Goal: Complete application form: Complete application form

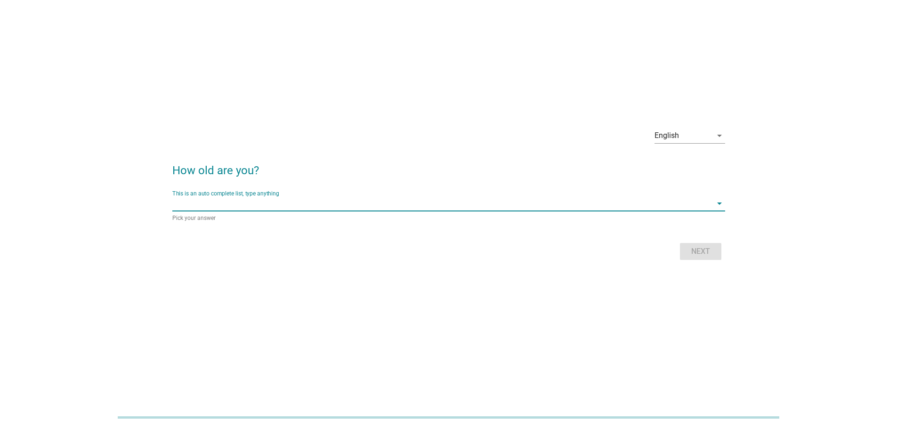
scroll to position [23, 0]
click at [293, 203] on input "This is an auto complete list, type anything" at bounding box center [442, 203] width 540 height 15
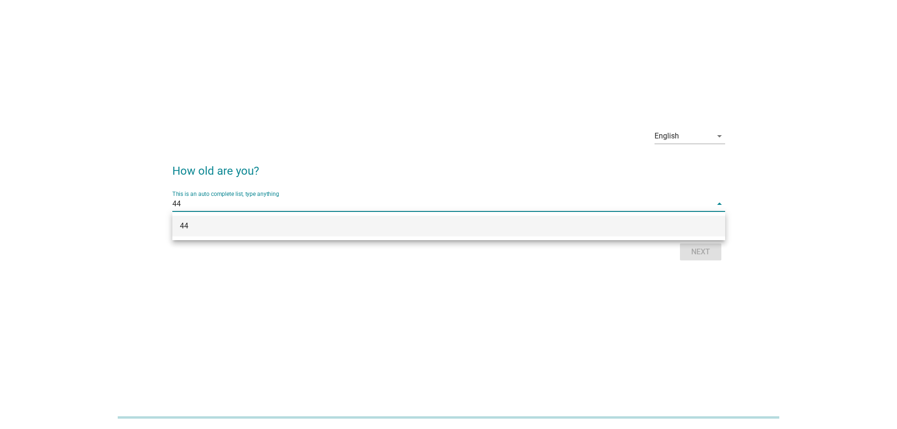
type input "44"
drag, startPoint x: 511, startPoint y: 306, endPoint x: 759, endPoint y: 282, distance: 248.6
click at [535, 310] on div "English arrow_drop_down How old are you? This is an auto complete list, type an…" at bounding box center [448, 191] width 897 height 429
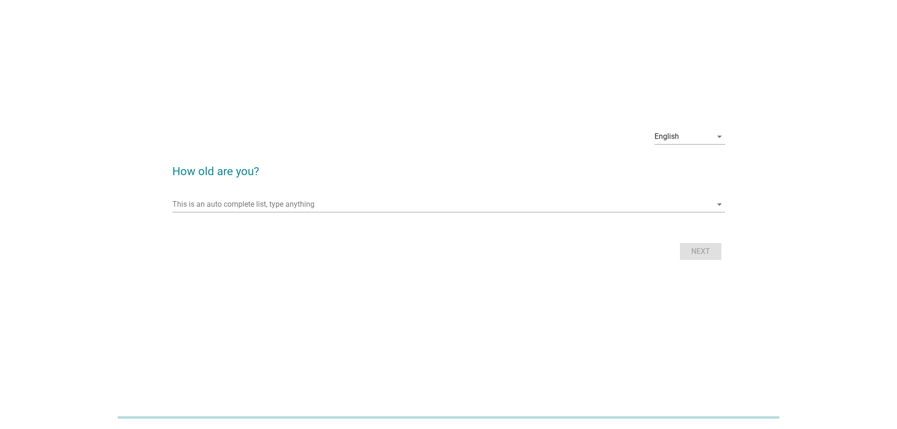
scroll to position [23, 0]
click at [711, 251] on div "Next" at bounding box center [448, 251] width 553 height 23
click at [315, 204] on input "This is an auto complete list, type anything" at bounding box center [442, 204] width 540 height 15
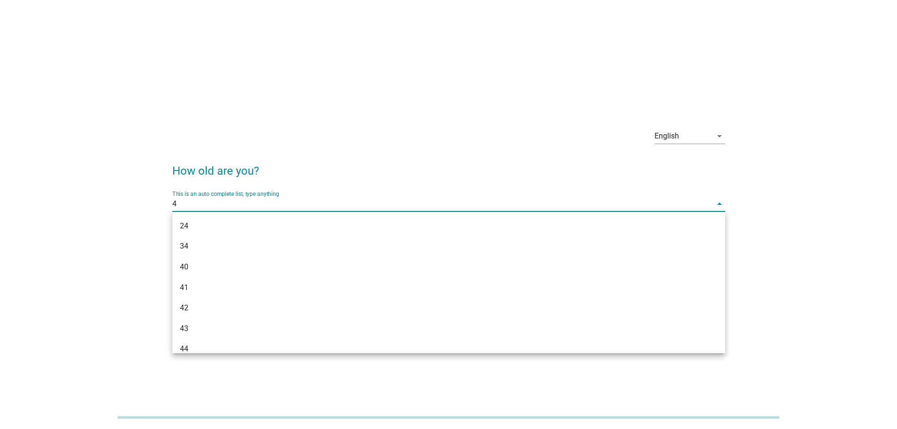
type input "44"
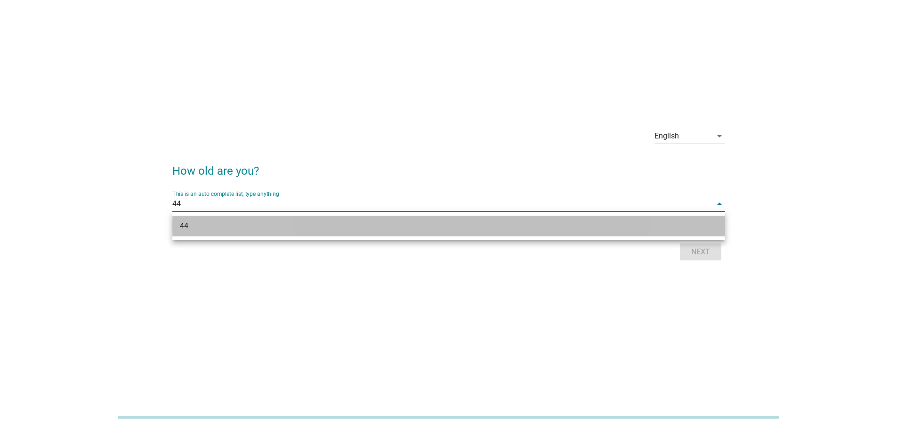
click at [271, 220] on div "44" at bounding box center [448, 226] width 553 height 21
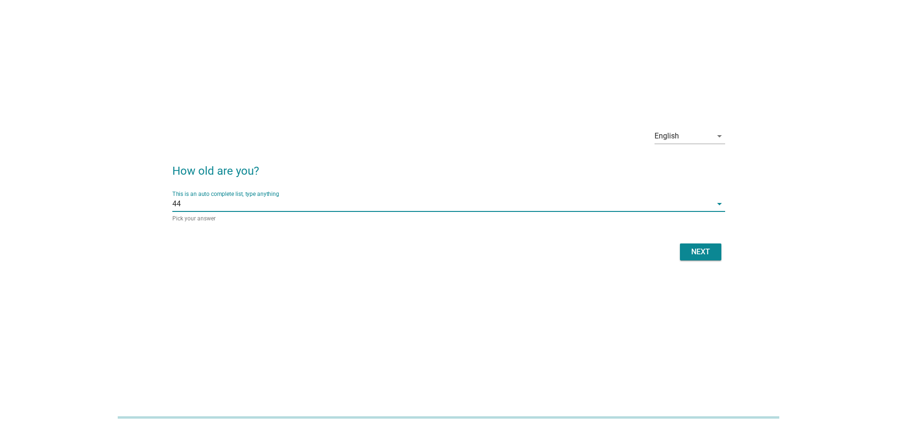
click at [714, 256] on button "Next" at bounding box center [700, 252] width 41 height 17
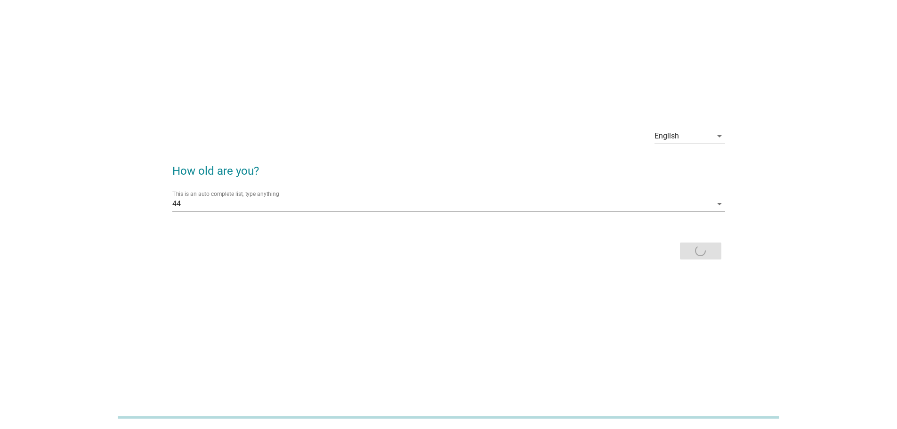
scroll to position [0, 0]
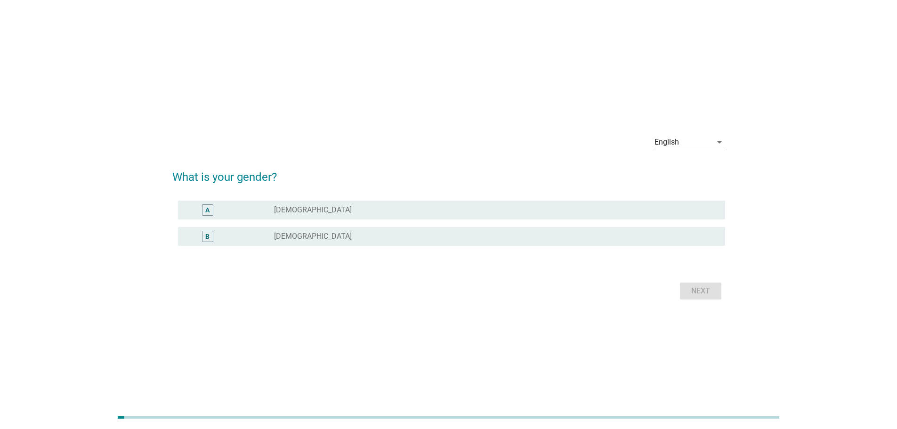
click at [317, 236] on div "radio_button_unchecked [DEMOGRAPHIC_DATA]" at bounding box center [492, 236] width 436 height 9
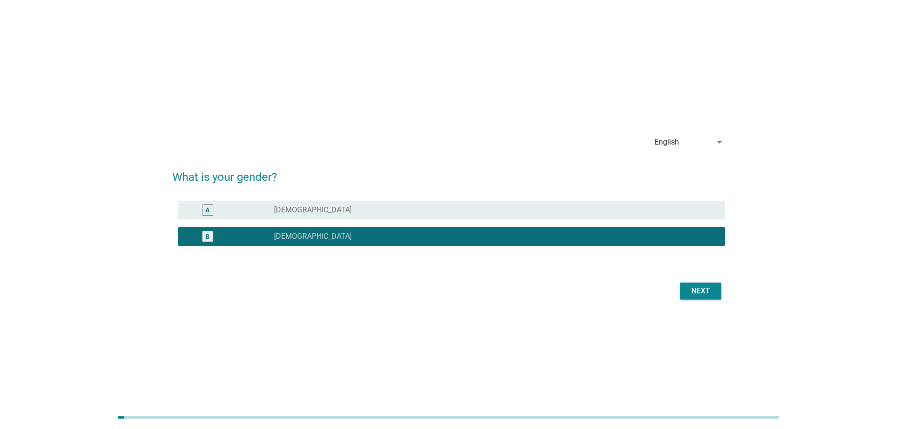
click at [707, 288] on div "Next" at bounding box center [701, 291] width 26 height 11
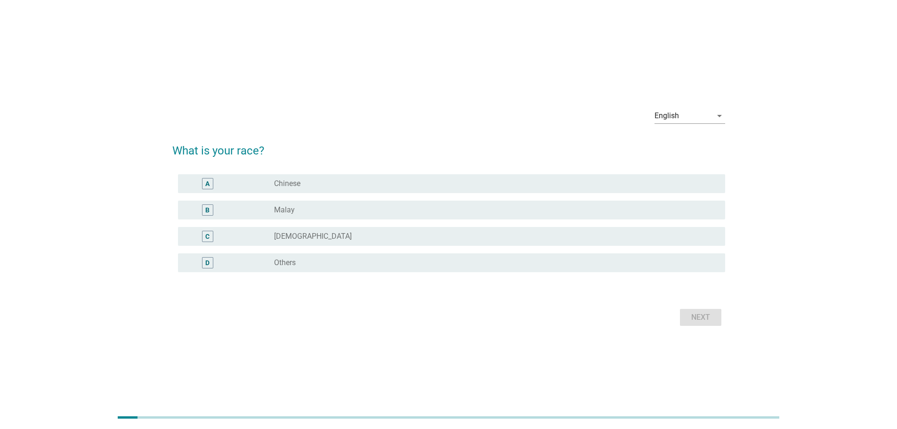
click at [352, 183] on div "radio_button_unchecked Chinese" at bounding box center [492, 183] width 436 height 9
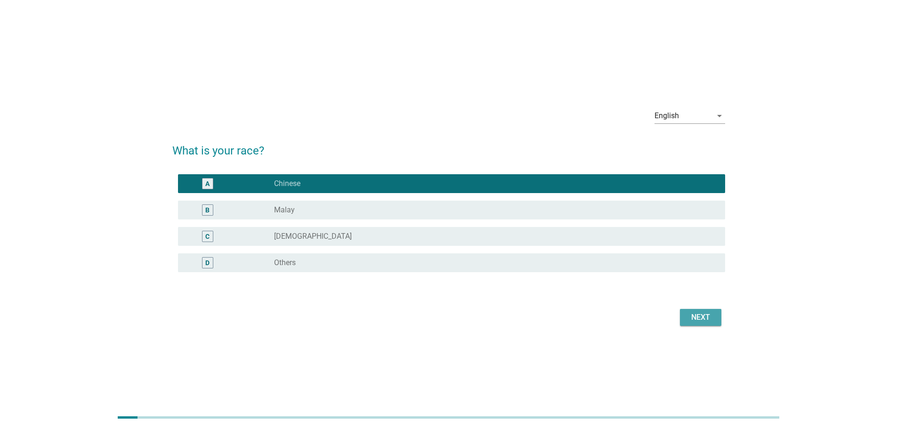
click at [707, 318] on div "Next" at bounding box center [701, 317] width 26 height 11
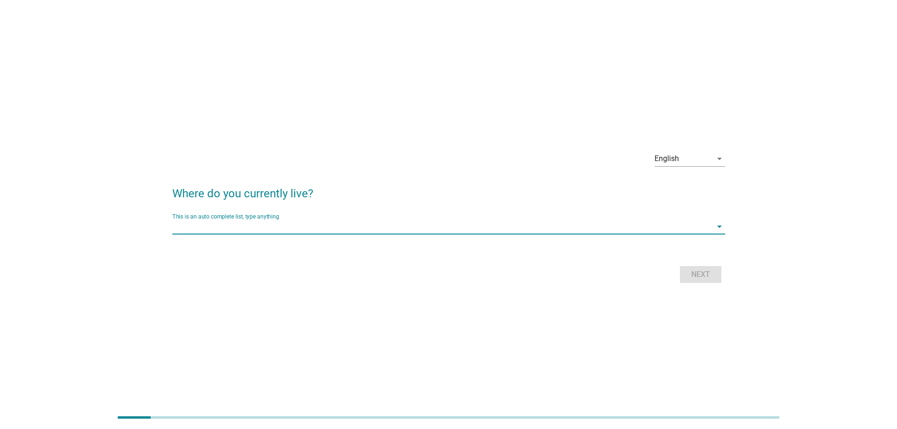
click at [371, 233] on input "This is an auto complete list, type anything" at bounding box center [442, 226] width 540 height 15
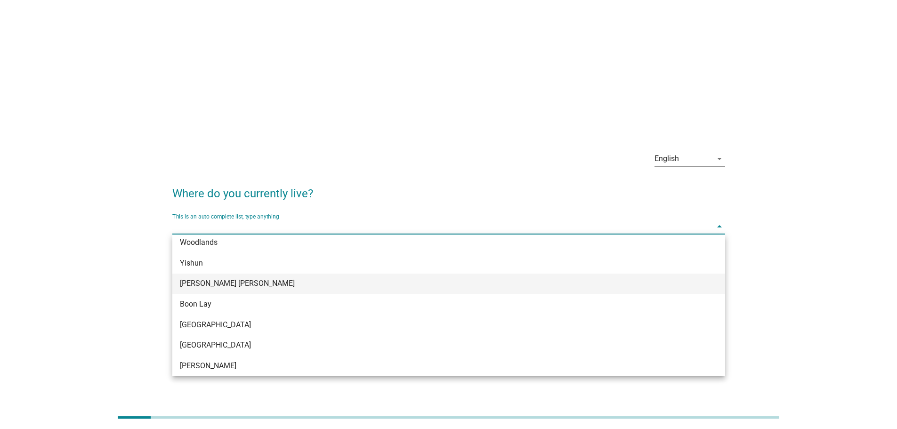
scroll to position [801, 0]
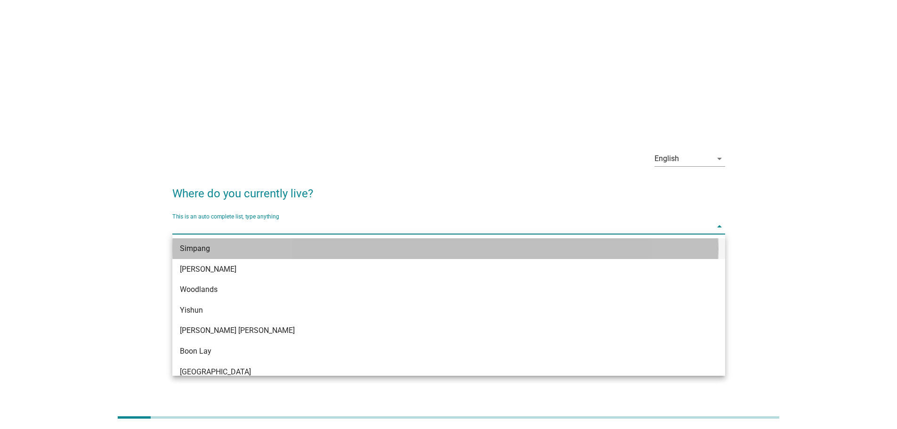
click at [221, 254] on div "Simpang" at bounding box center [426, 248] width 493 height 11
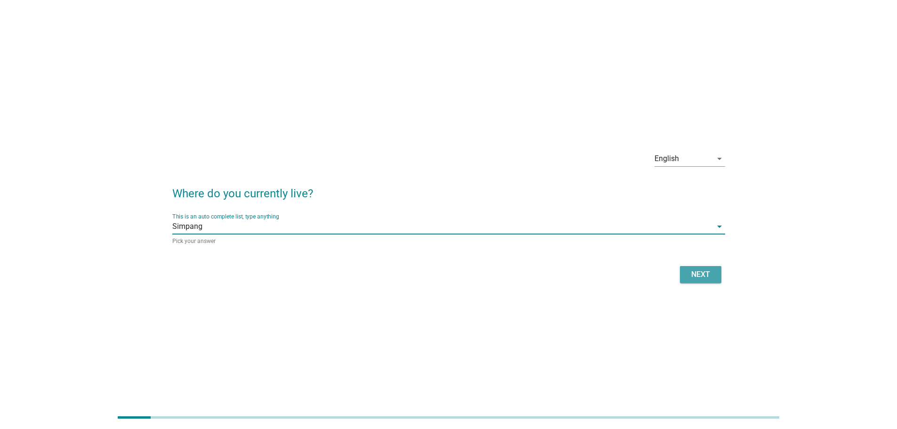
click at [707, 274] on div "Next" at bounding box center [701, 274] width 26 height 11
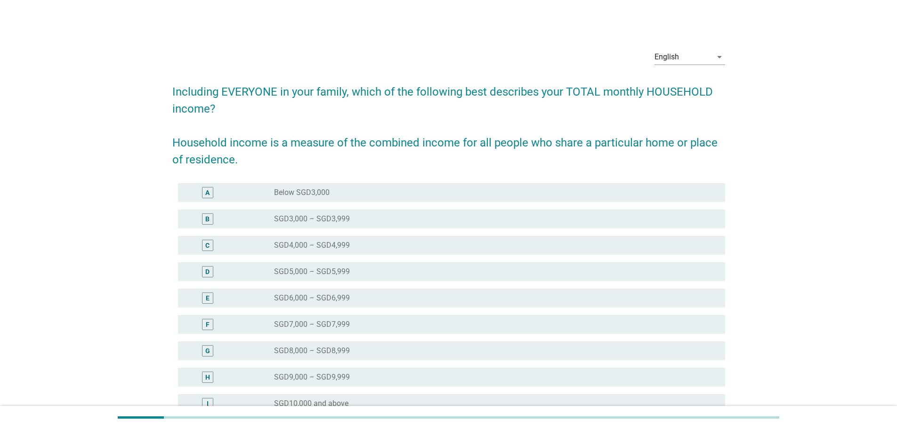
scroll to position [94, 0]
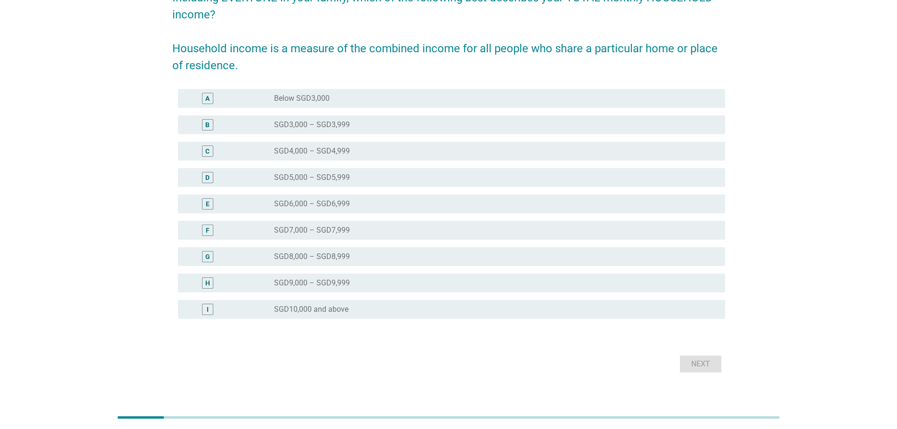
click at [349, 306] on div "radio_button_unchecked SGD10,000 and above" at bounding box center [492, 309] width 436 height 9
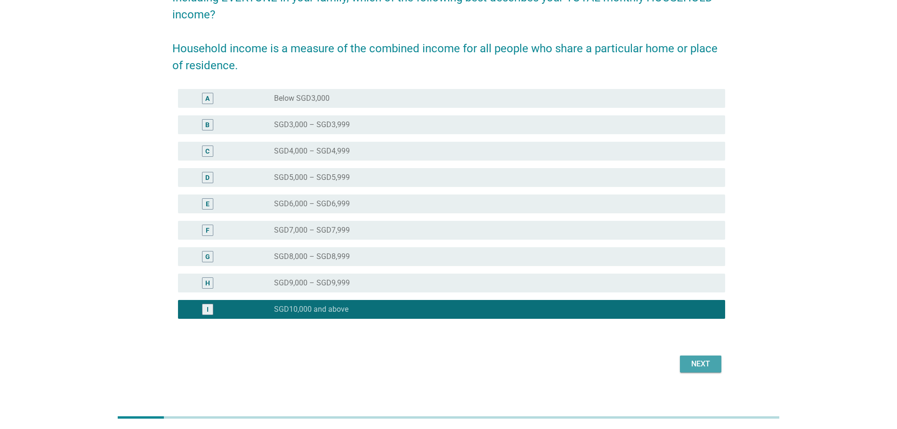
click at [702, 359] on div "Next" at bounding box center [701, 364] width 26 height 11
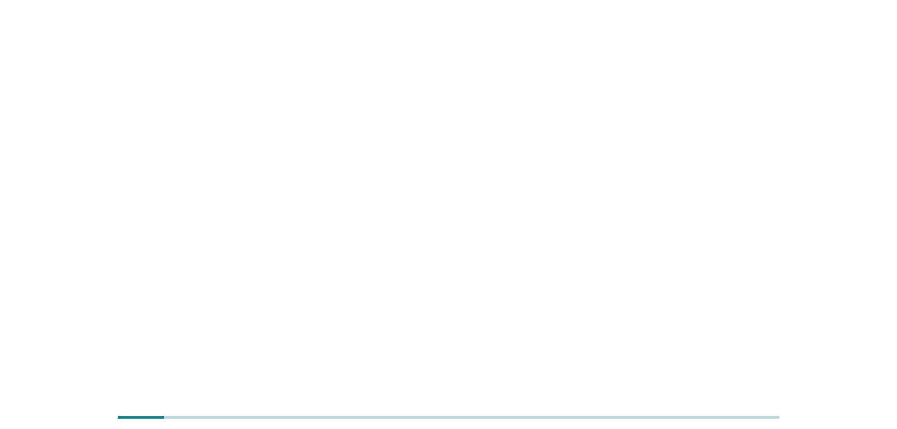
scroll to position [0, 0]
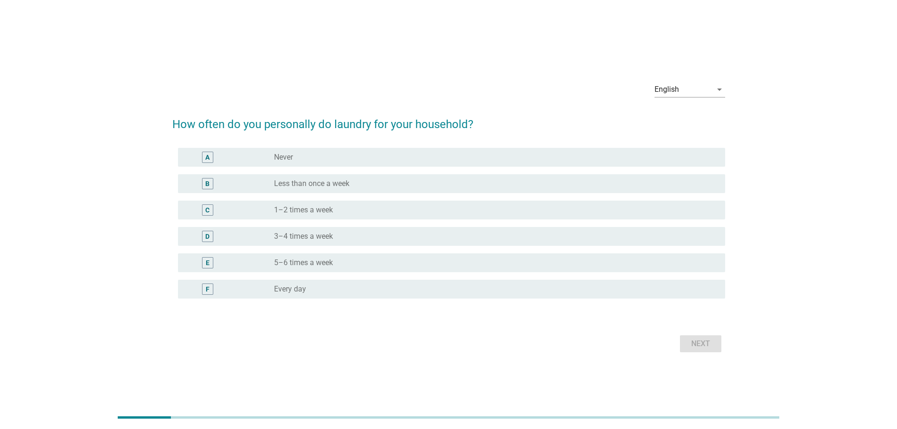
click at [316, 286] on div "radio_button_unchecked Every day" at bounding box center [492, 289] width 436 height 9
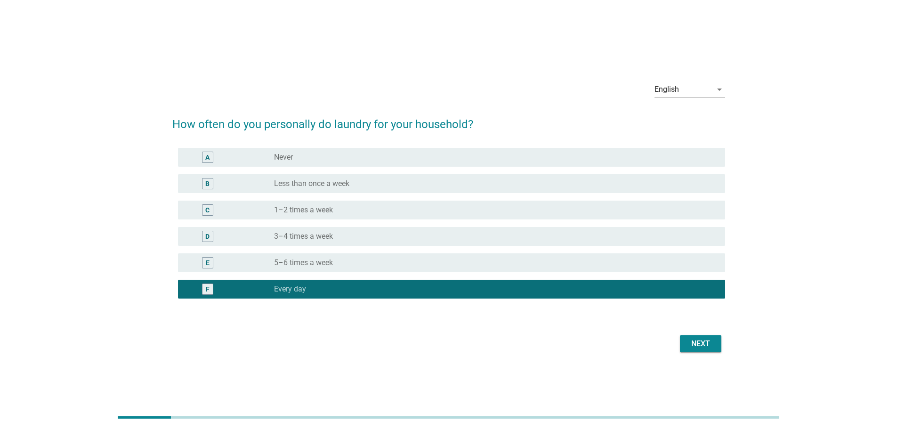
click at [703, 347] on div "Next" at bounding box center [701, 343] width 26 height 11
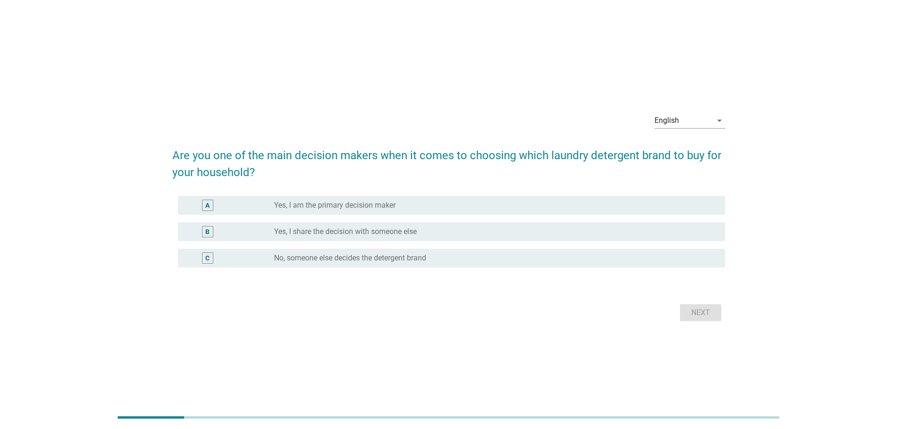
click at [408, 206] on div "radio_button_unchecked Yes, I am the primary decision maker" at bounding box center [492, 205] width 436 height 9
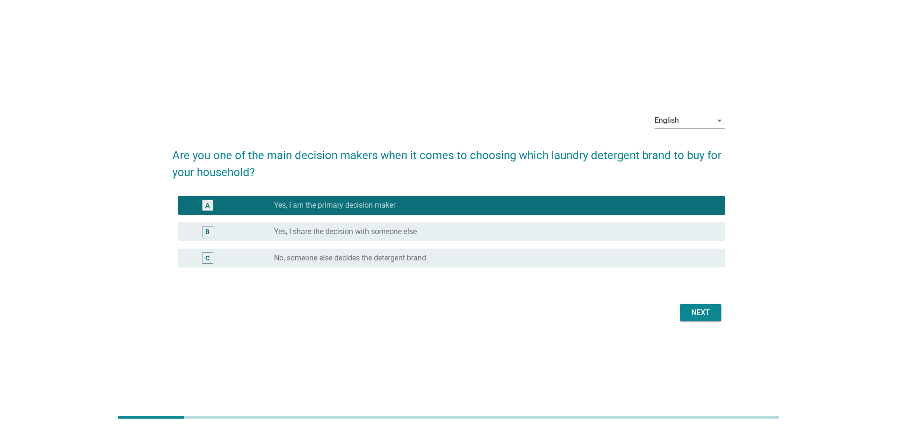
click at [701, 313] on div "Next" at bounding box center [701, 312] width 26 height 11
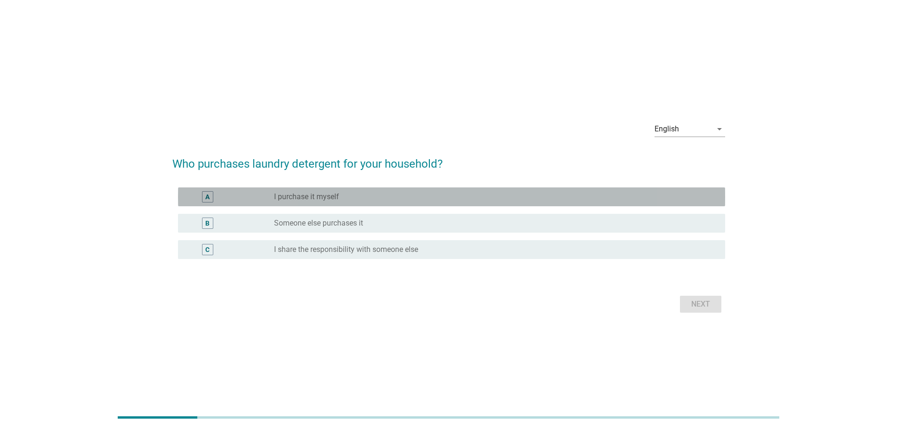
click at [415, 198] on div "radio_button_unchecked I purchase it myself" at bounding box center [492, 196] width 436 height 9
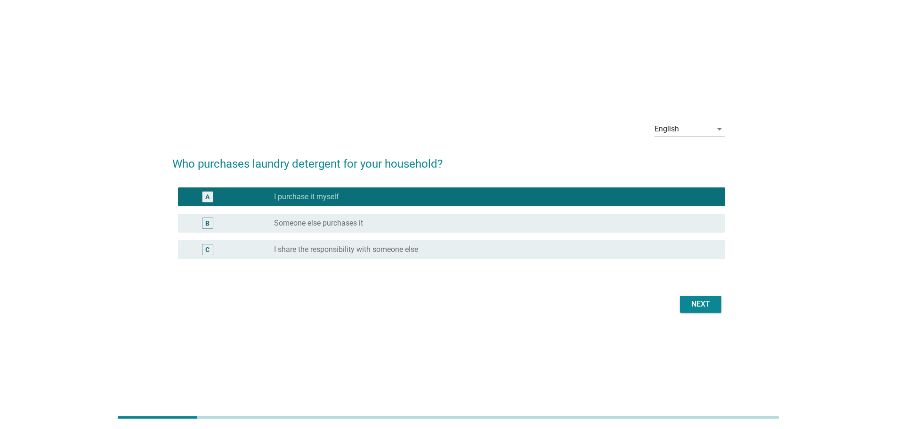
click at [694, 303] on div "Next" at bounding box center [701, 304] width 26 height 11
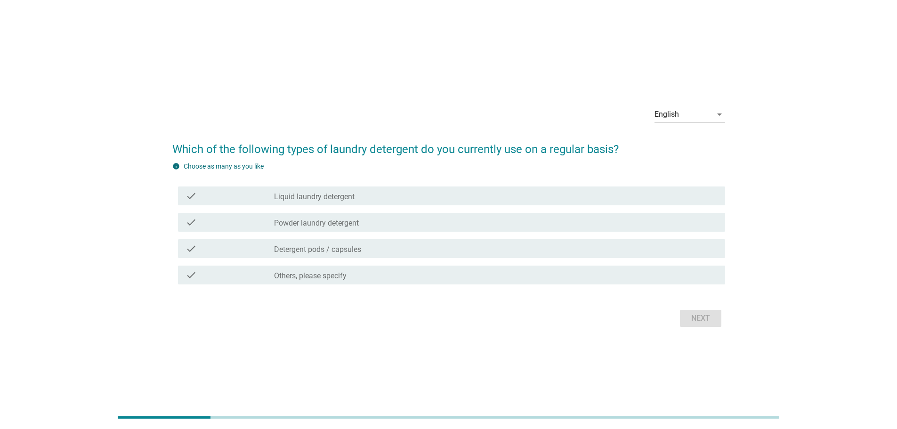
click at [407, 196] on div "check_box_outline_blank Liquid laundry detergent" at bounding box center [496, 195] width 444 height 11
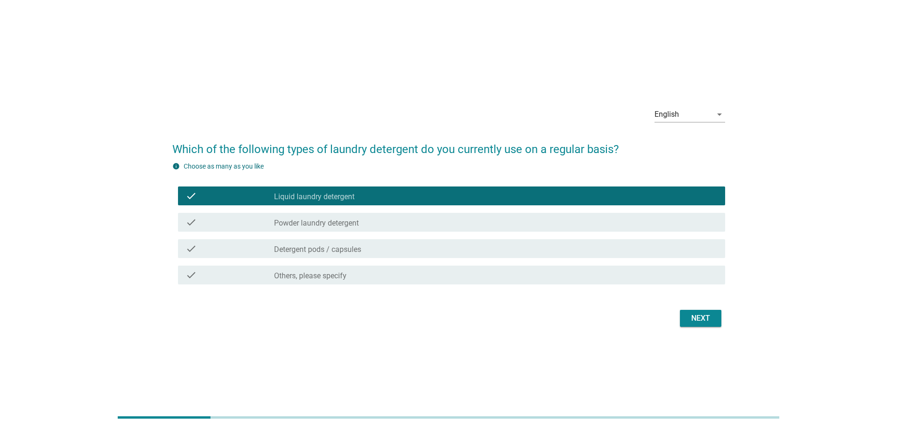
click at [379, 253] on div "check_box_outline_blank Detergent pods / capsules" at bounding box center [496, 248] width 444 height 11
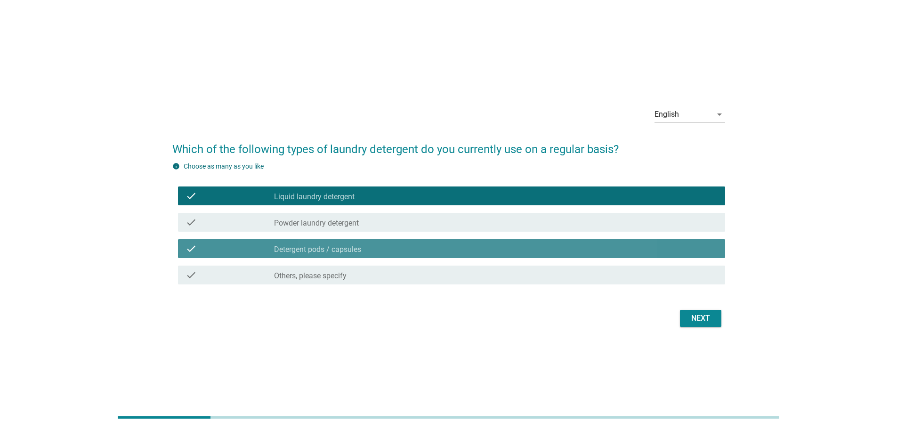
click at [379, 253] on div "check_box_outline_blank Detergent pods / capsules" at bounding box center [496, 248] width 444 height 11
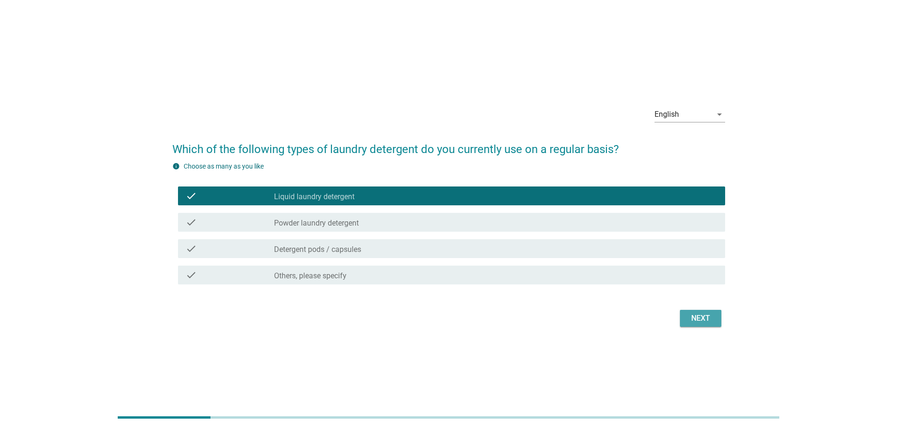
click at [710, 315] on div "Next" at bounding box center [701, 318] width 26 height 11
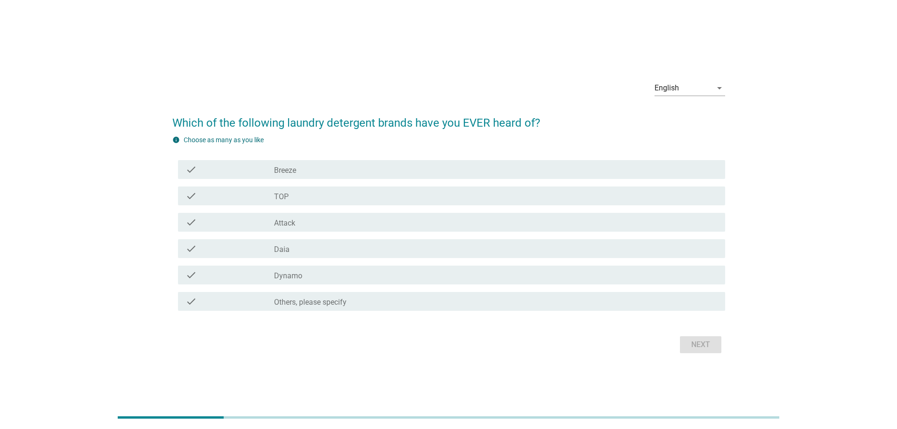
click at [378, 172] on div "check_box_outline_blank Breeze" at bounding box center [496, 169] width 444 height 11
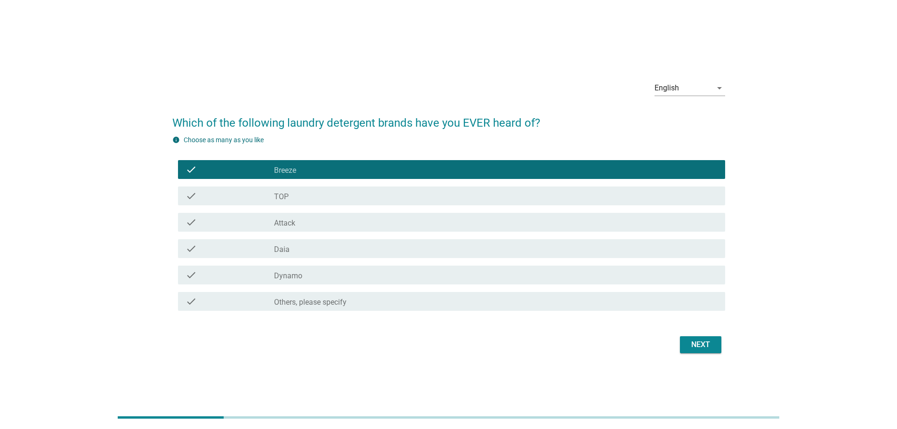
click at [372, 193] on div "check_box_outline_blank TOP" at bounding box center [496, 195] width 444 height 11
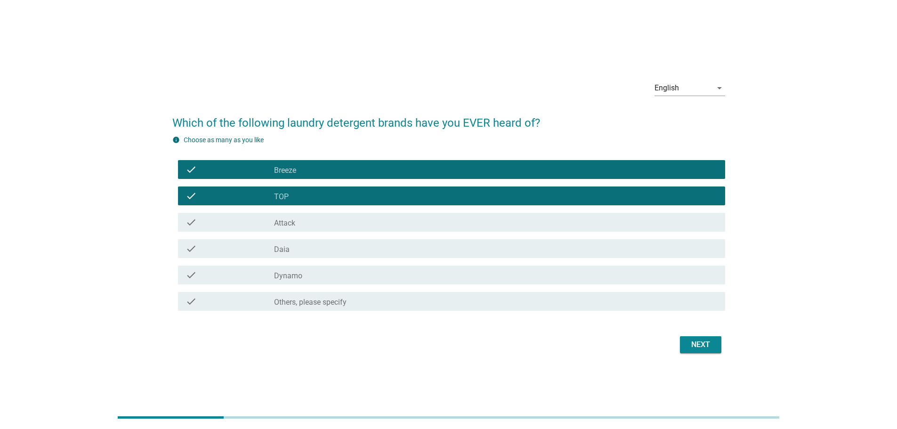
click at [358, 222] on div "check_box_outline_blank Attack" at bounding box center [496, 222] width 444 height 11
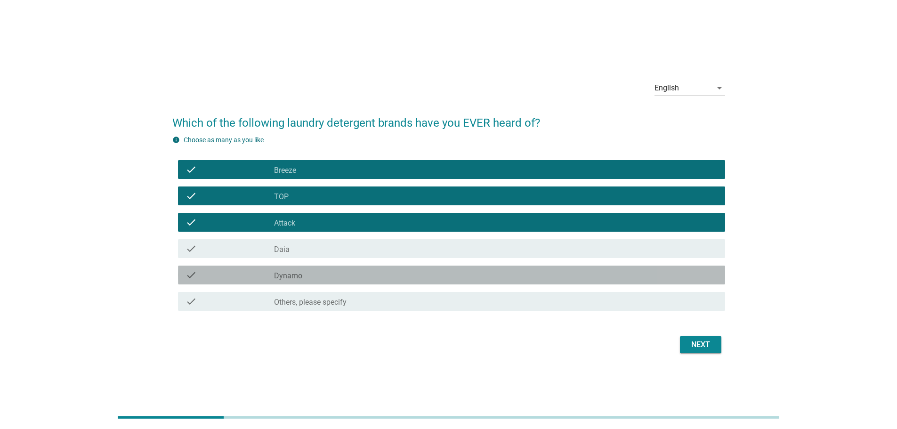
click at [339, 277] on div "check_box_outline_blank Dynamo" at bounding box center [496, 274] width 444 height 11
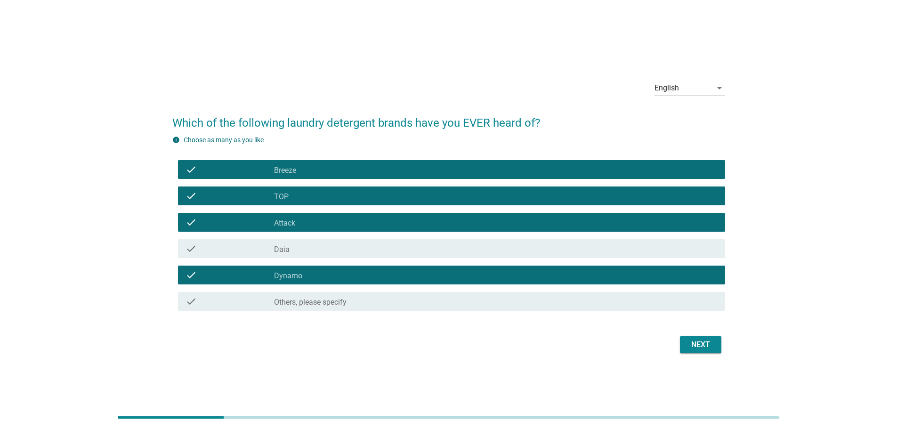
click at [722, 349] on div "Next" at bounding box center [448, 345] width 553 height 23
click at [706, 348] on div "Next" at bounding box center [701, 344] width 26 height 11
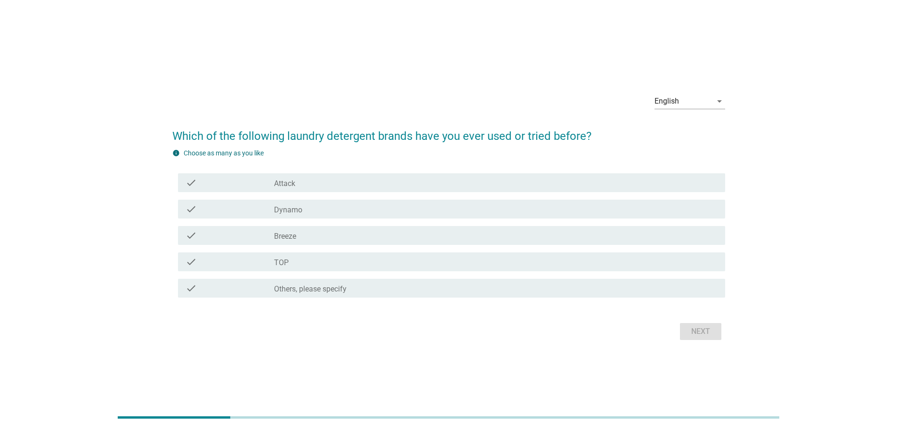
click at [322, 209] on div "check_box_outline_blank Dynamo" at bounding box center [496, 209] width 444 height 11
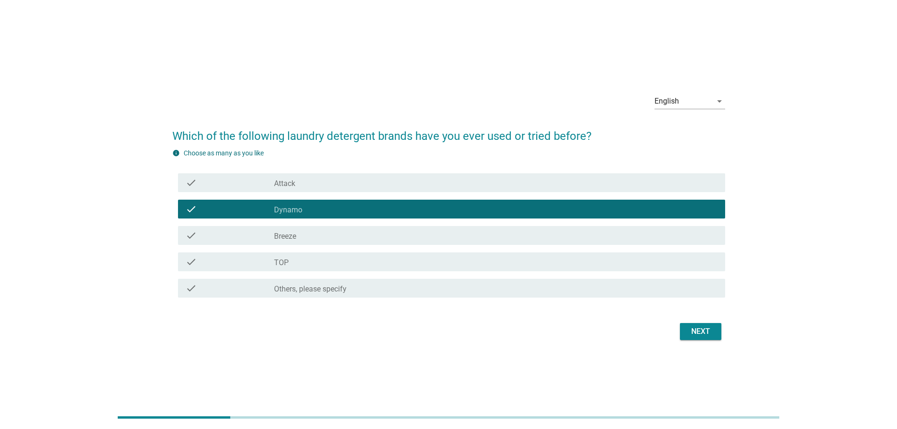
click at [318, 234] on div "check_box_outline_blank Breeze" at bounding box center [496, 235] width 444 height 11
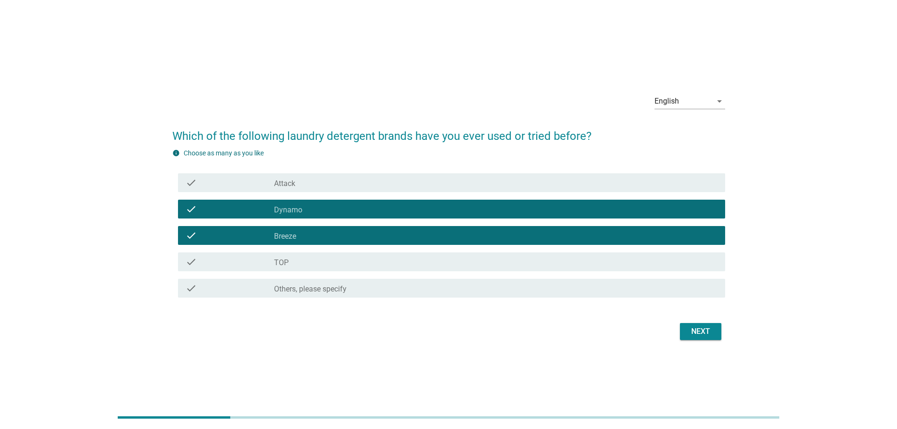
click at [704, 328] on div "Next" at bounding box center [701, 331] width 26 height 11
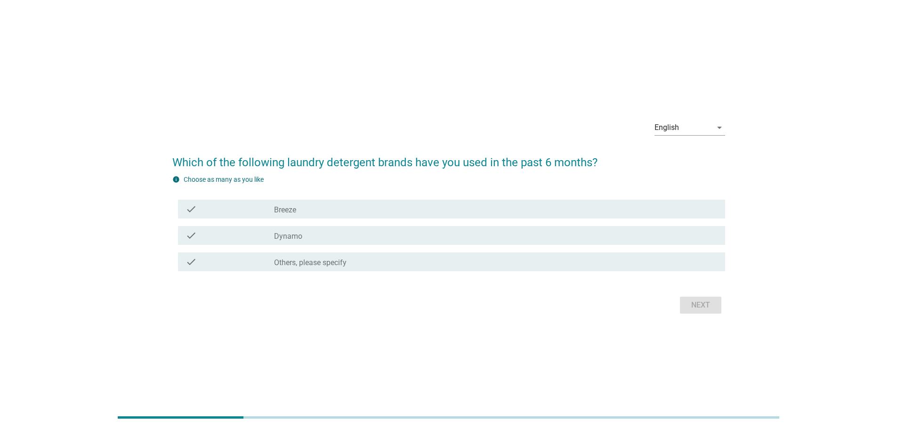
click at [336, 213] on div "check_box Breeze" at bounding box center [496, 209] width 444 height 11
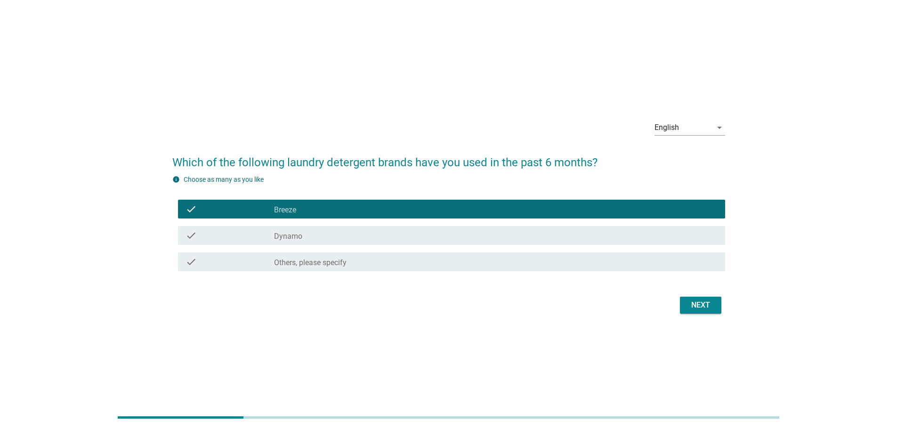
click at [327, 236] on div "check_box_outline_blank Dynamo" at bounding box center [496, 235] width 444 height 11
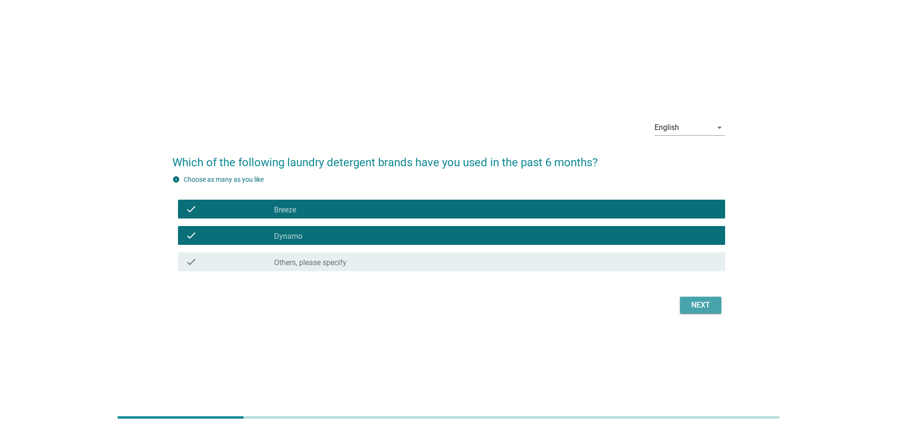
click at [696, 305] on div "Next" at bounding box center [701, 305] width 26 height 11
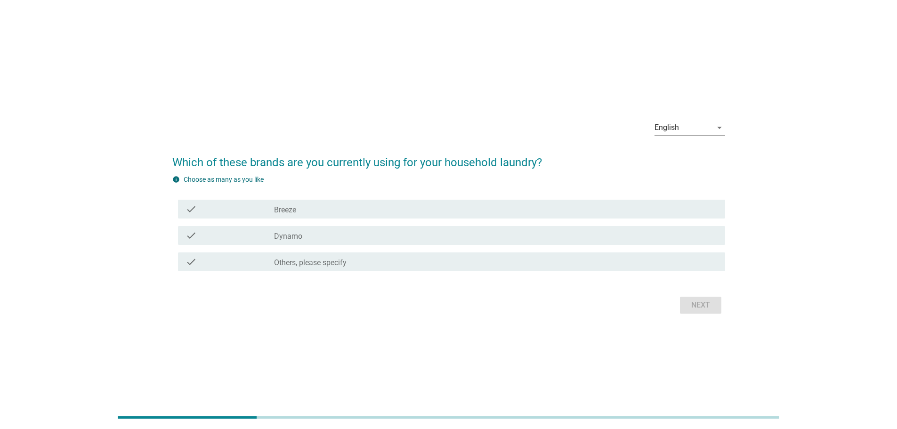
click at [353, 211] on div "check_box Breeze" at bounding box center [496, 209] width 444 height 11
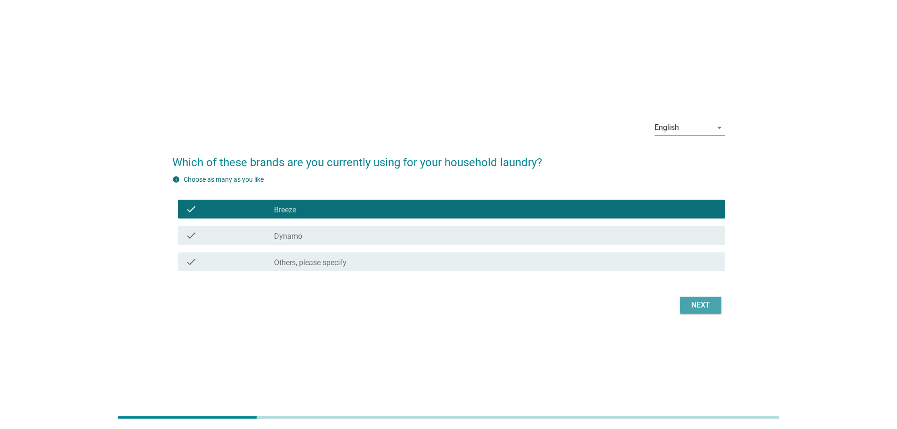
click at [709, 298] on button "Next" at bounding box center [700, 305] width 41 height 17
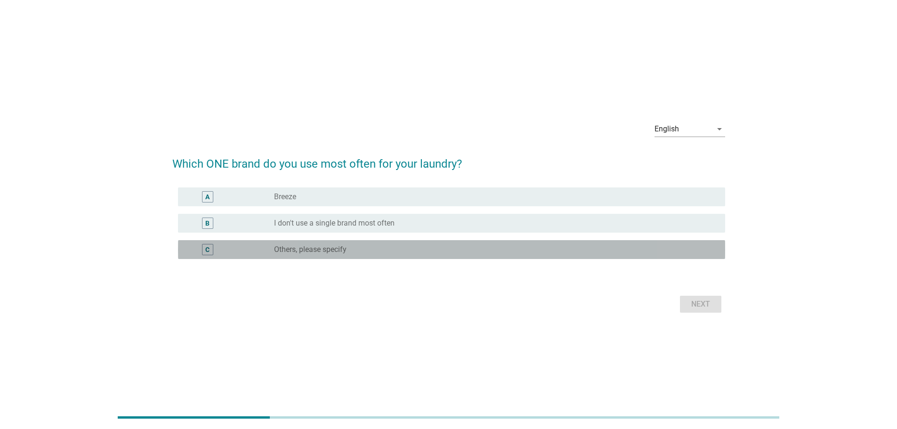
click at [239, 247] on div "C" at bounding box center [230, 249] width 89 height 11
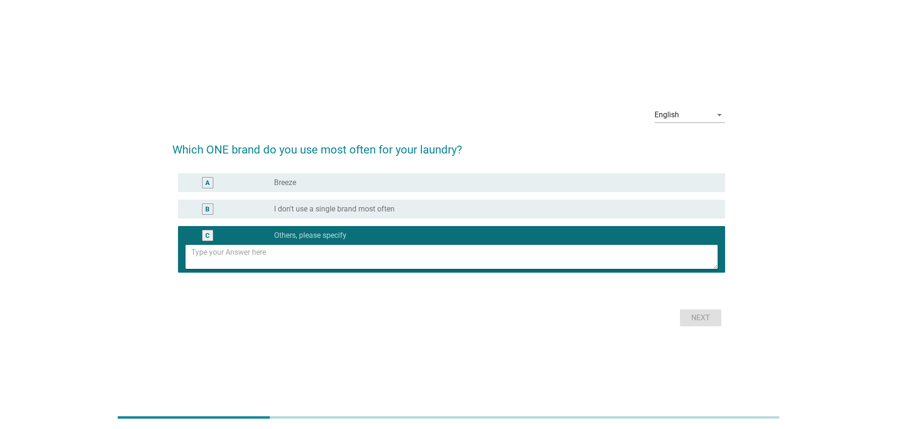
click at [272, 257] on textarea at bounding box center [454, 257] width 527 height 24
type textarea "l"
type textarea "persil"
click at [290, 185] on label "Breeze" at bounding box center [285, 182] width 22 height 9
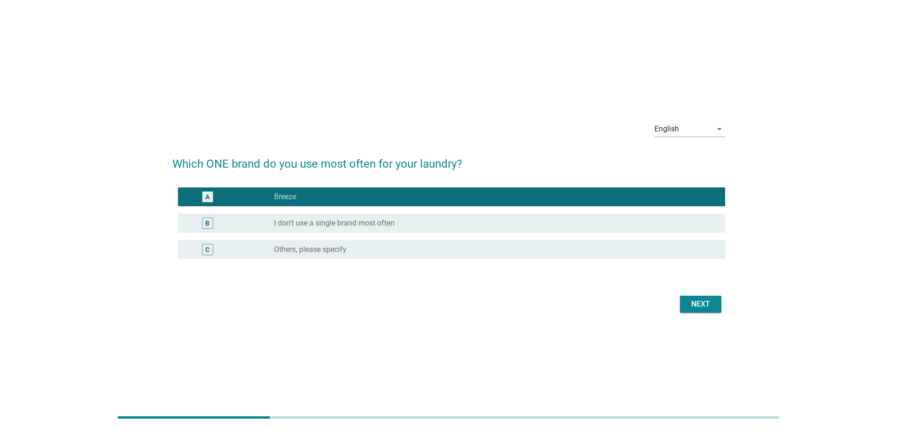
click at [351, 251] on div "radio_button_unchecked Others, please specify" at bounding box center [492, 249] width 436 height 9
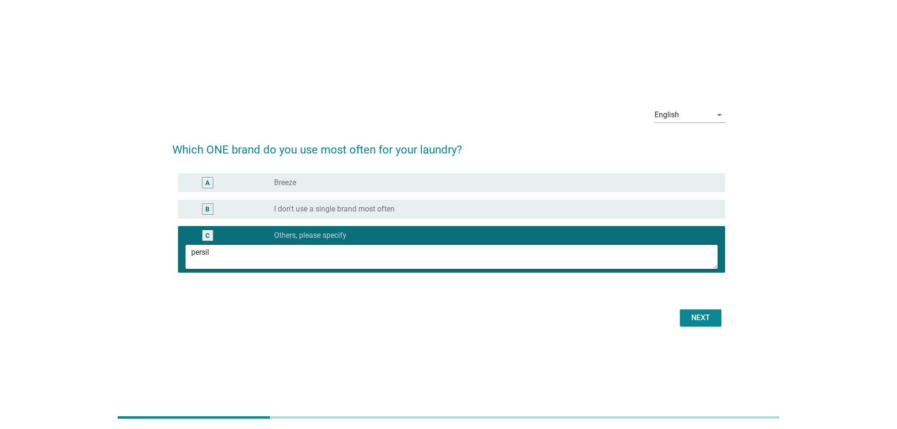
click at [688, 316] on div "Next" at bounding box center [701, 317] width 26 height 11
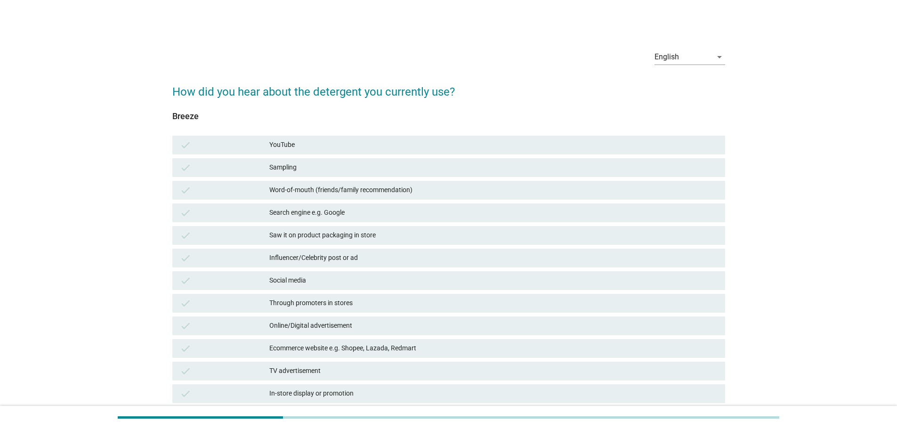
scroll to position [47, 0]
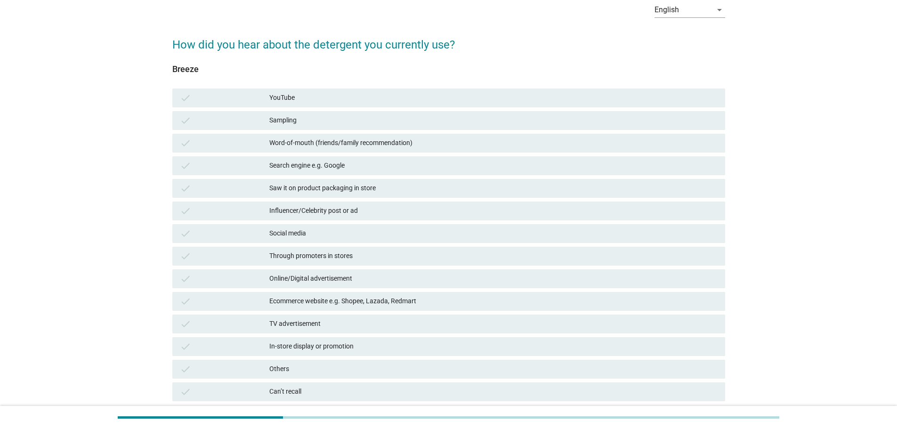
click at [370, 148] on div "Word-of-mouth (friends/family recommendation)" at bounding box center [493, 143] width 449 height 11
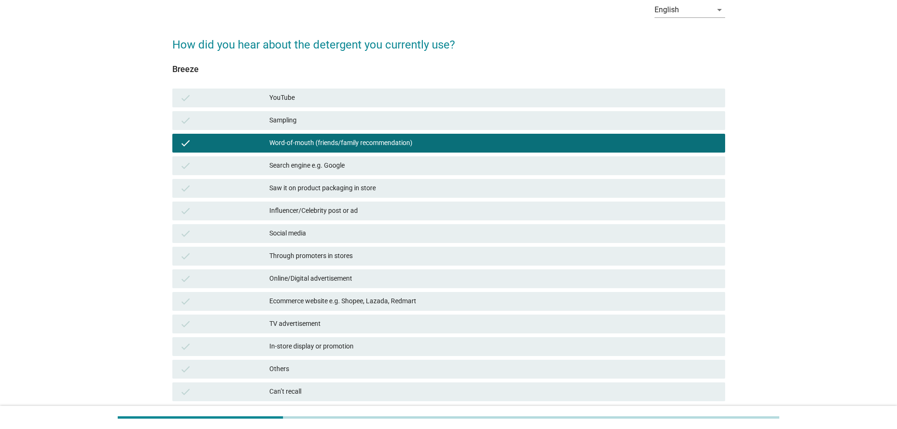
scroll to position [122, 0]
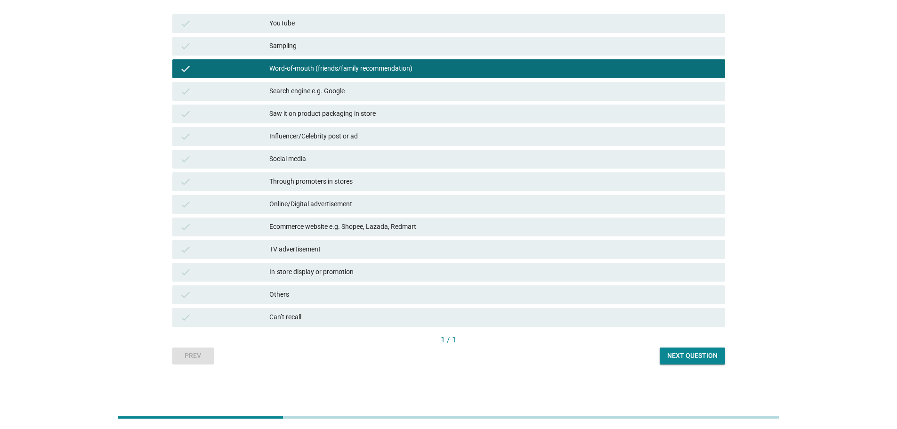
click at [701, 352] on div "Next question" at bounding box center [693, 356] width 50 height 10
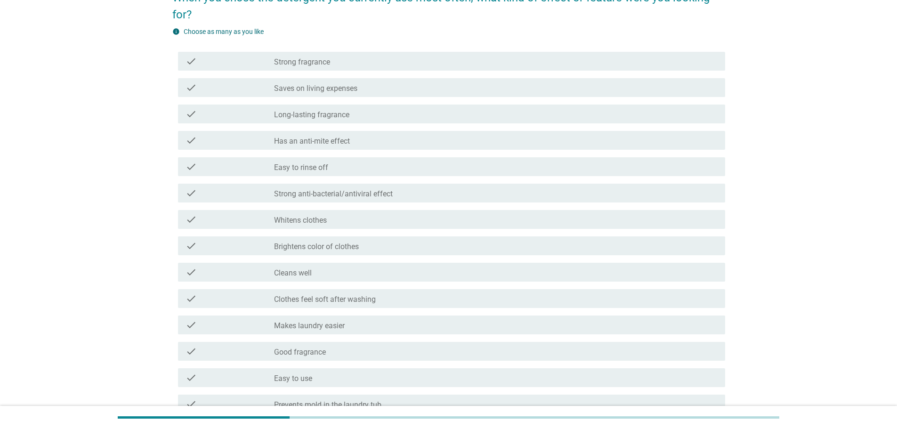
scroll to position [188, 0]
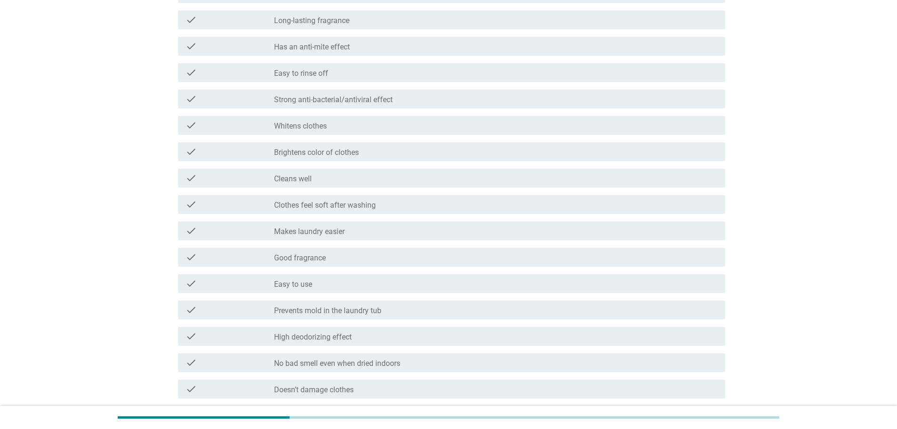
click at [359, 285] on div "check_box_outline_blank Easy to use" at bounding box center [496, 283] width 444 height 11
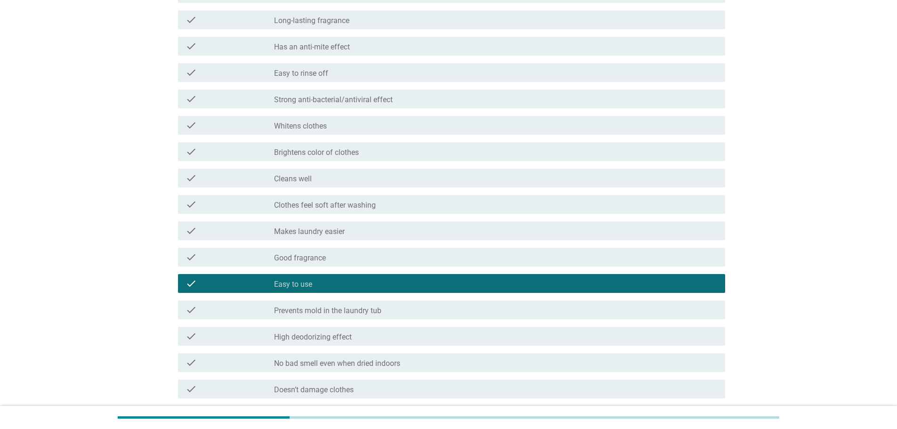
scroll to position [283, 0]
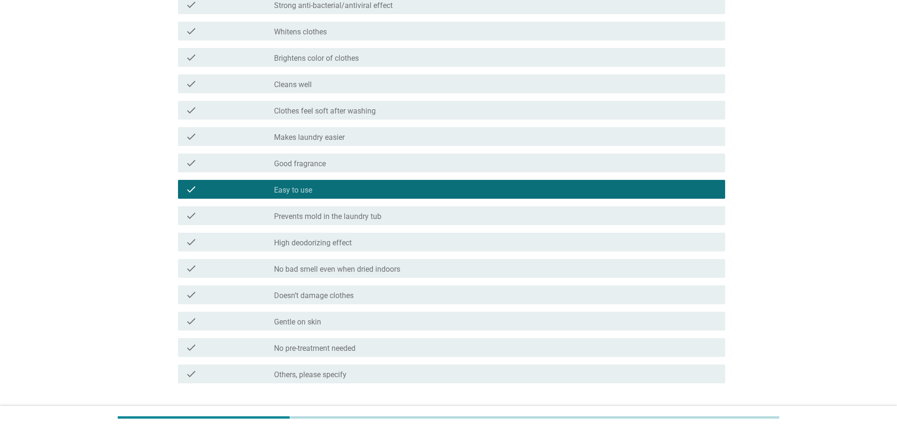
click at [447, 276] on div "check check_box_outline_blank No bad smell even when dried indoors" at bounding box center [451, 268] width 547 height 19
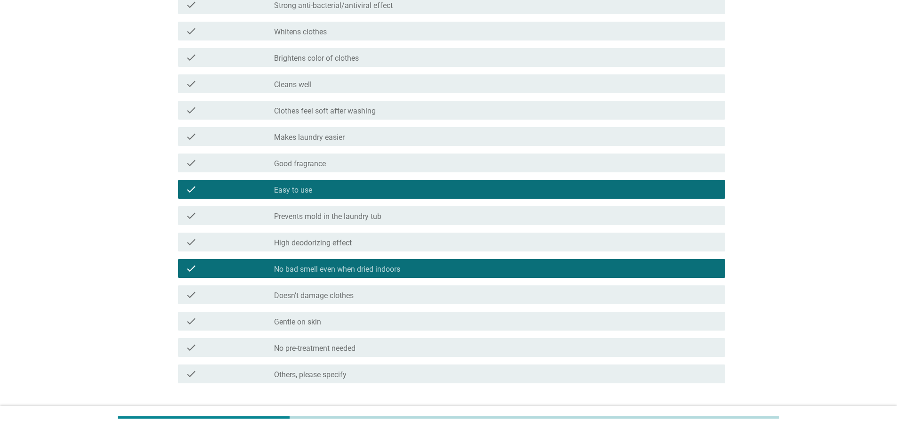
scroll to position [347, 0]
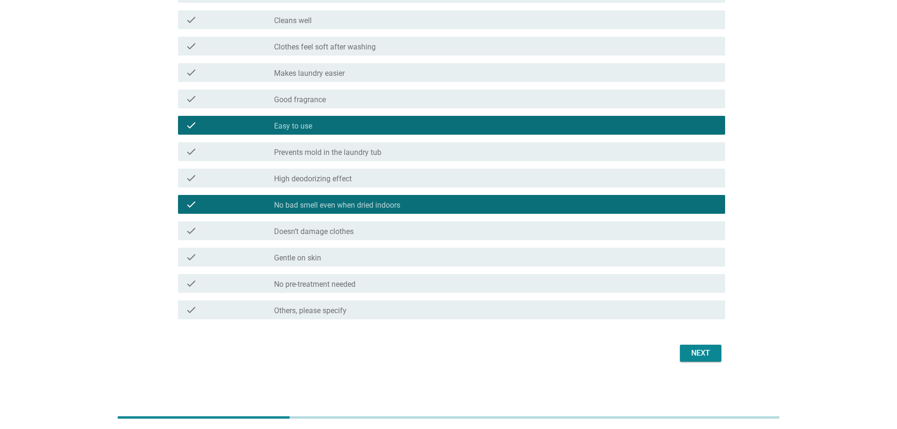
click at [708, 352] on div "Next" at bounding box center [701, 353] width 26 height 11
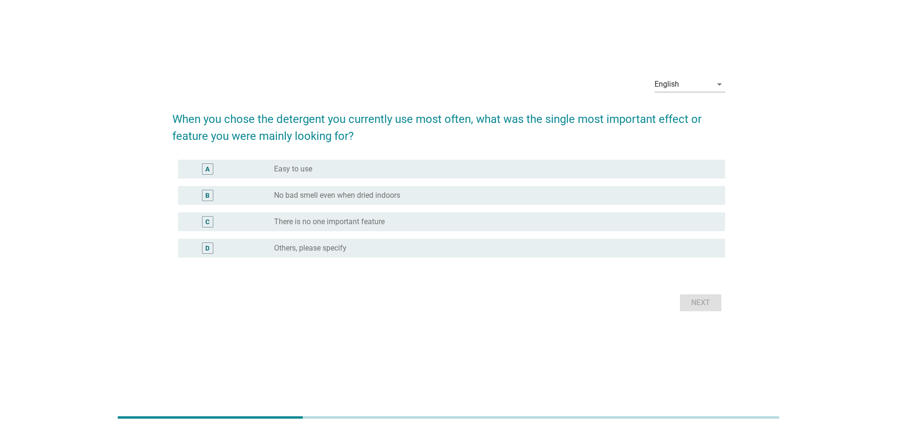
scroll to position [0, 0]
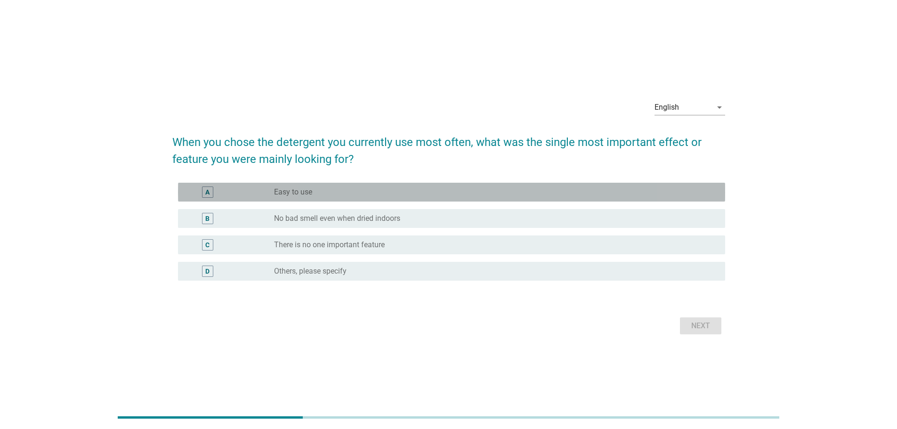
click at [384, 190] on div "radio_button_unchecked Easy to use" at bounding box center [492, 192] width 436 height 9
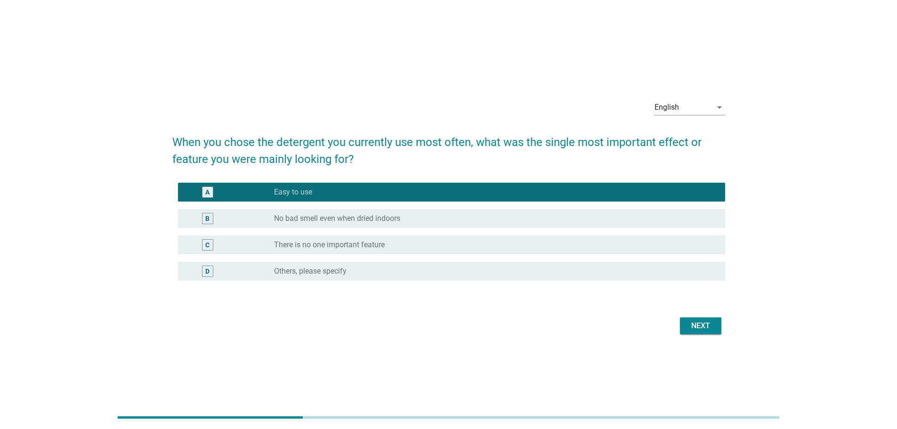
click at [607, 240] on div "radio_button_unchecked There is no one important feature" at bounding box center [492, 244] width 436 height 9
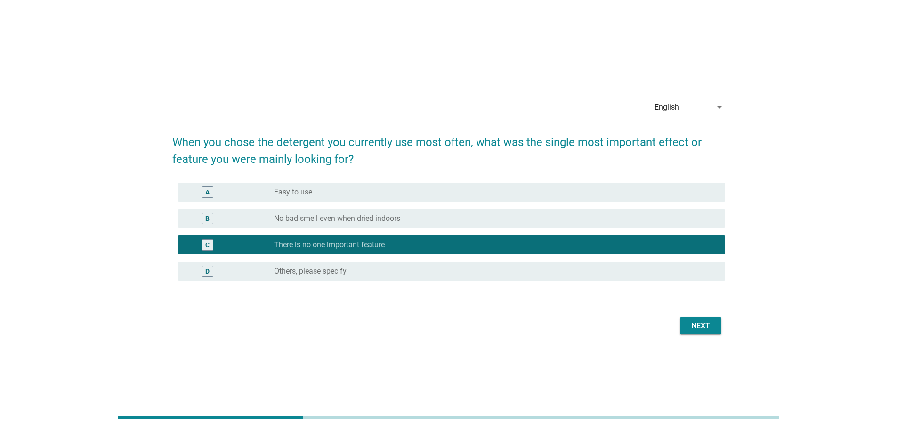
click at [707, 325] on div "Next" at bounding box center [701, 325] width 26 height 11
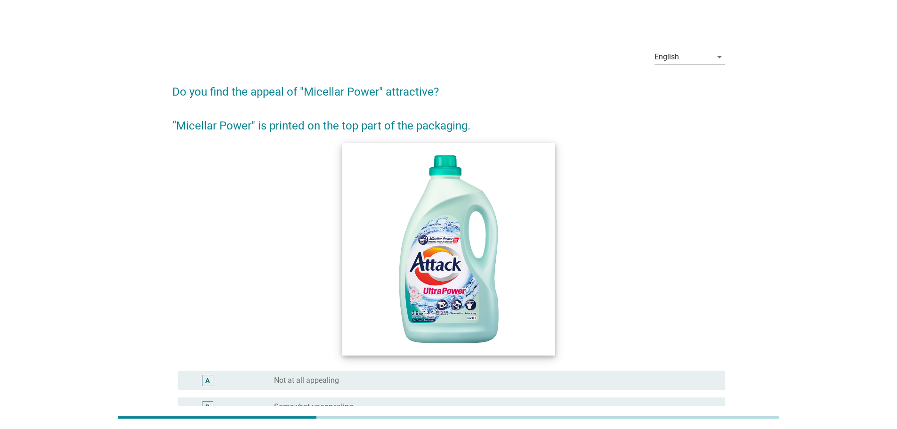
scroll to position [94, 0]
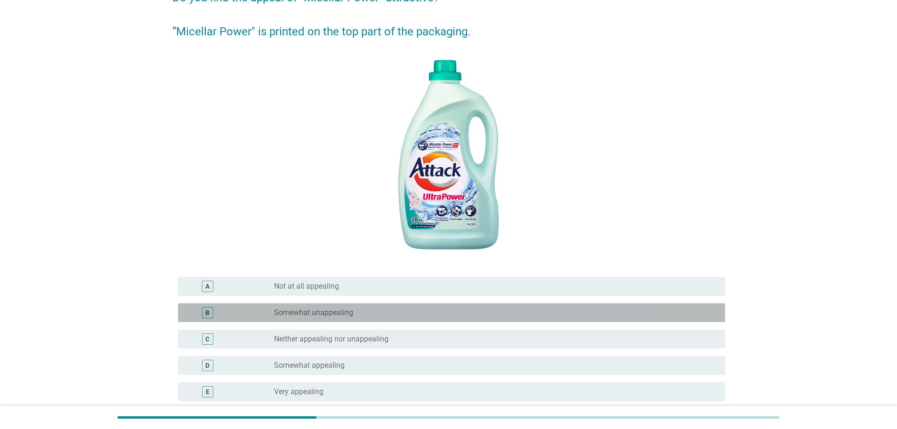
click at [435, 317] on div "radio_button_unchecked Somewhat unappealing" at bounding box center [492, 312] width 436 height 9
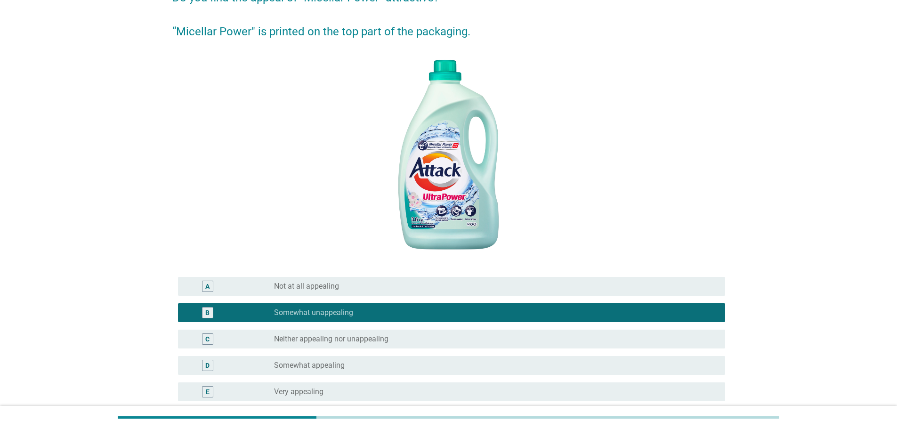
scroll to position [188, 0]
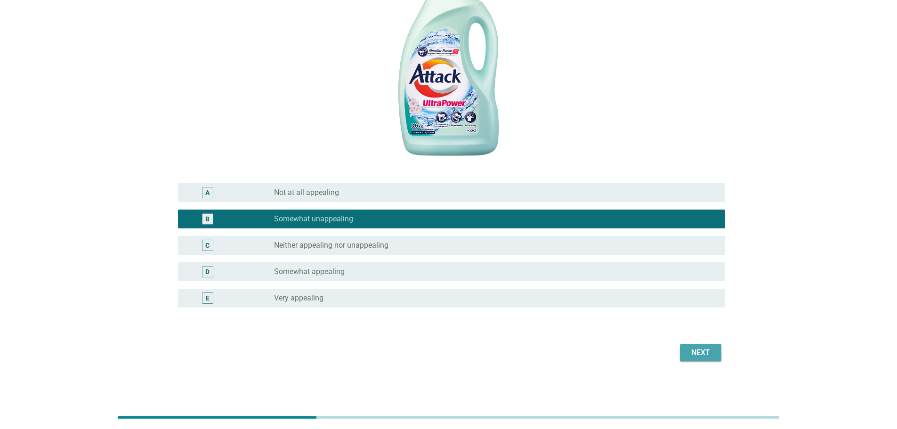
click at [695, 349] on div "Next" at bounding box center [701, 352] width 26 height 11
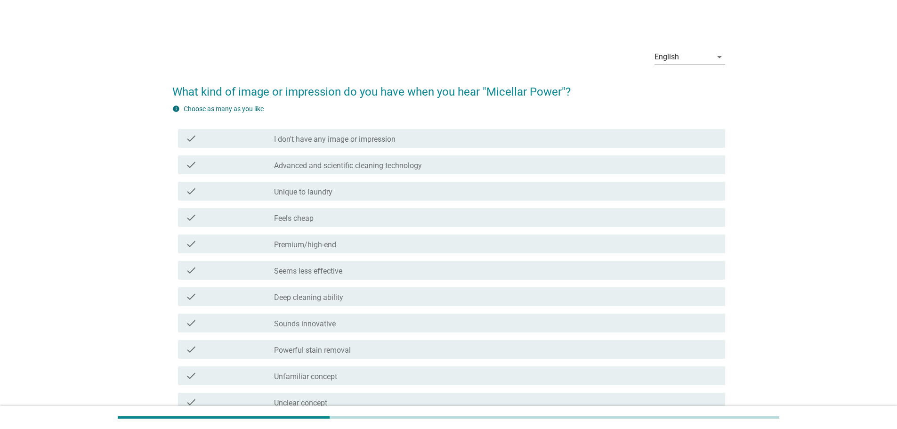
click at [404, 328] on div "check_box_outline_blank Sounds innovative" at bounding box center [496, 323] width 444 height 11
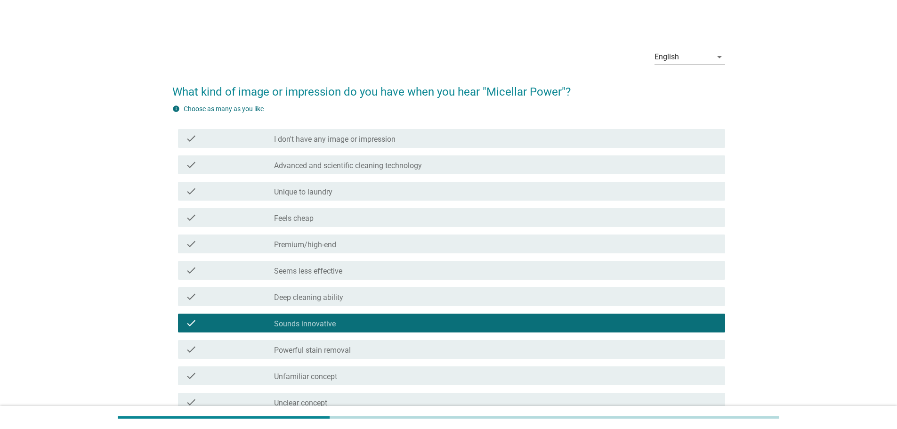
scroll to position [198, 0]
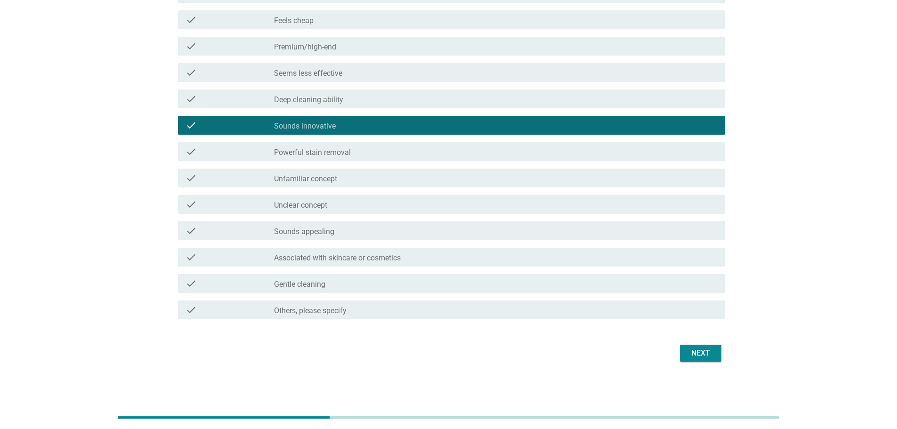
click at [689, 354] on div "Next" at bounding box center [701, 353] width 26 height 11
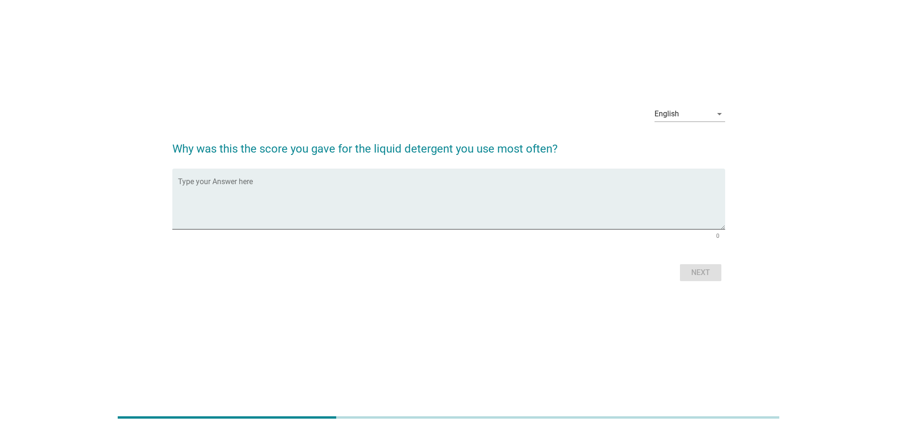
scroll to position [0, 0]
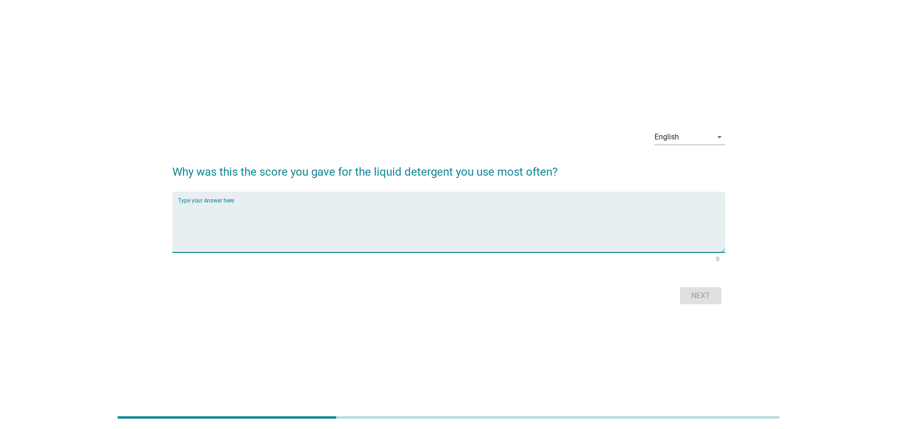
click at [443, 222] on textarea "Type your Answer here" at bounding box center [451, 227] width 547 height 49
type textarea "8"
type textarea "7"
click at [699, 301] on div "Next" at bounding box center [701, 295] width 26 height 11
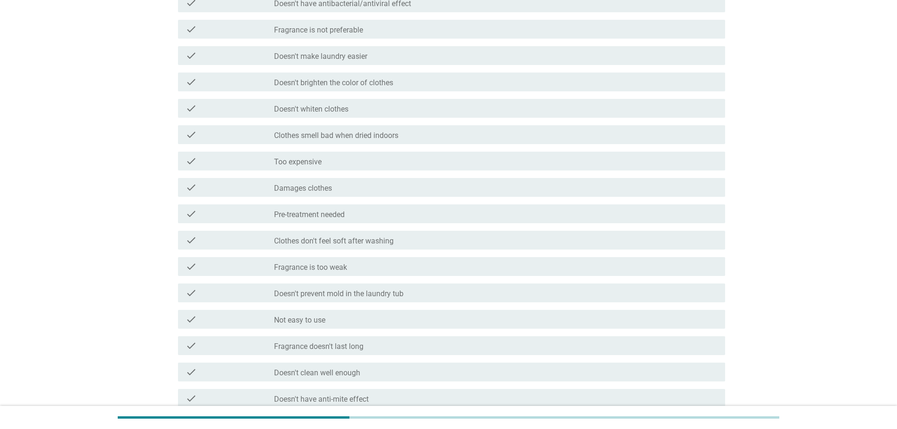
scroll to position [283, 0]
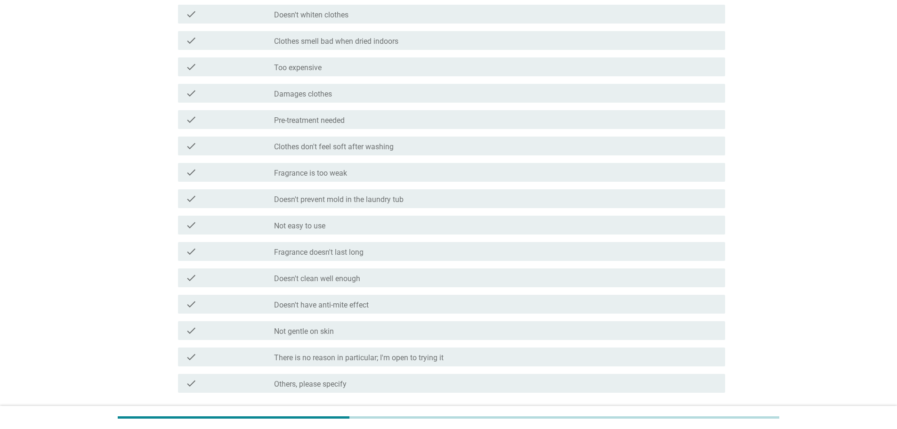
click at [426, 353] on label "There is no reason in particular; I'm open to trying it" at bounding box center [359, 357] width 170 height 9
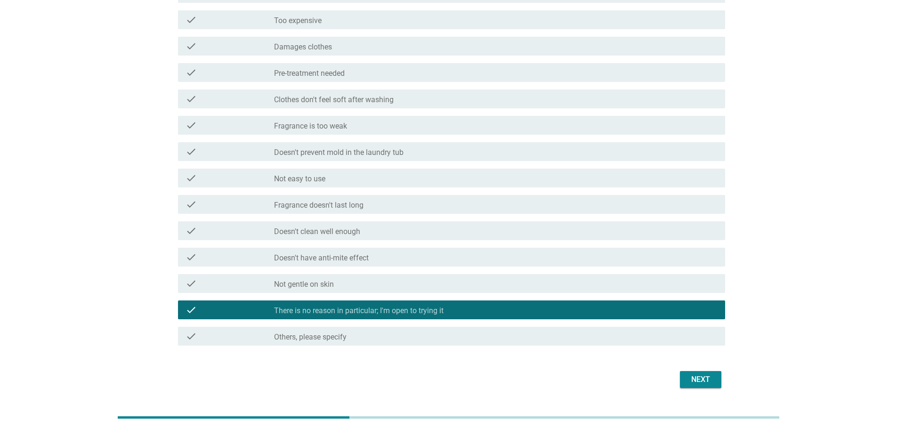
scroll to position [356, 0]
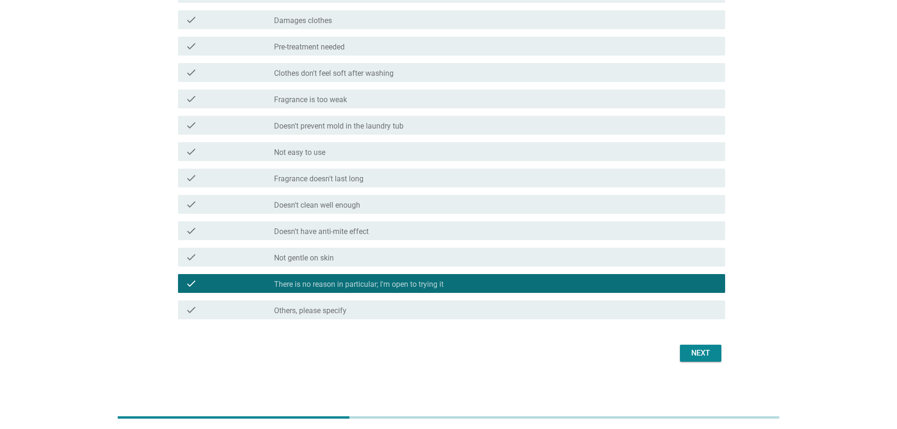
click at [705, 355] on div "Next" at bounding box center [701, 353] width 26 height 11
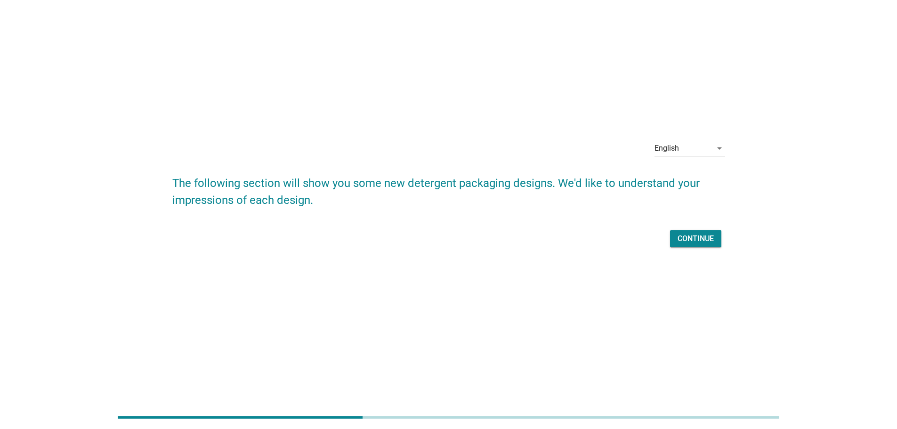
scroll to position [0, 0]
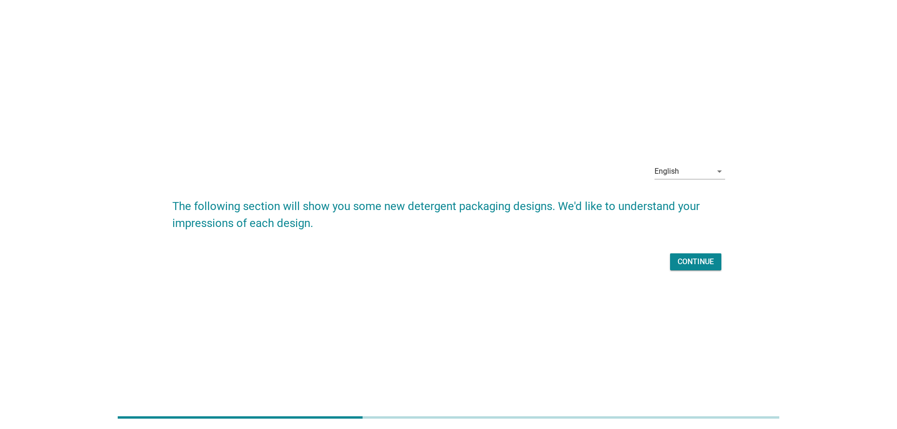
click at [711, 260] on div "Continue" at bounding box center [696, 261] width 36 height 11
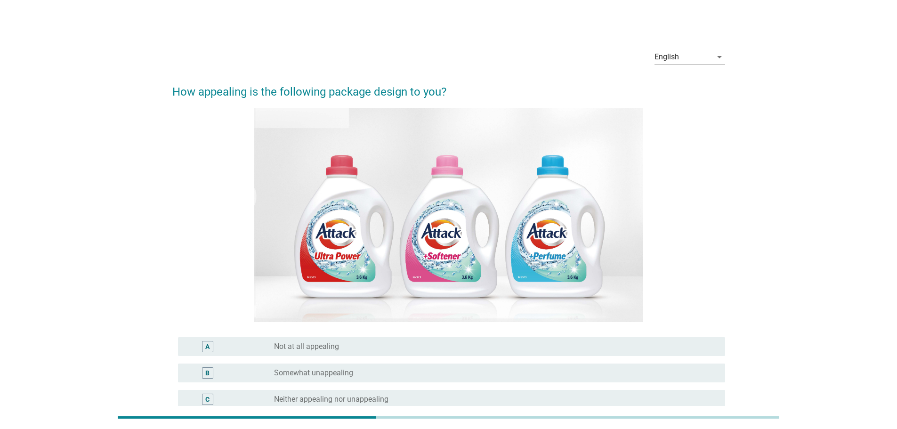
scroll to position [94, 0]
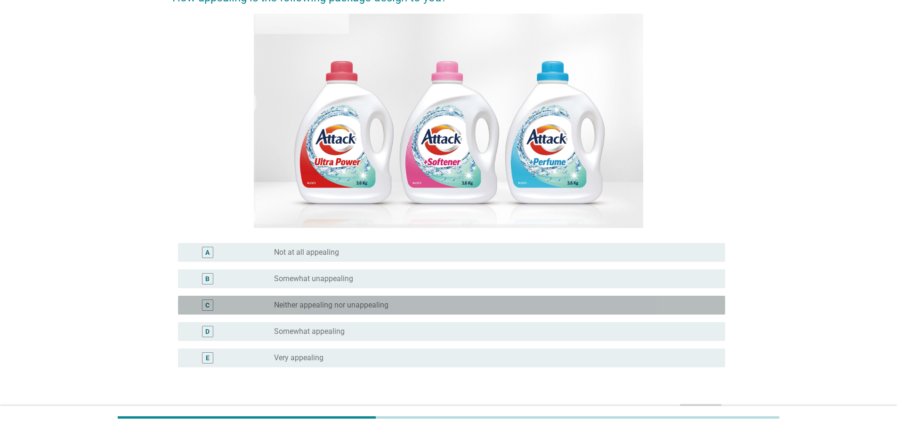
click at [398, 302] on div "radio_button_unchecked Neither appealing nor unappealing" at bounding box center [492, 305] width 436 height 9
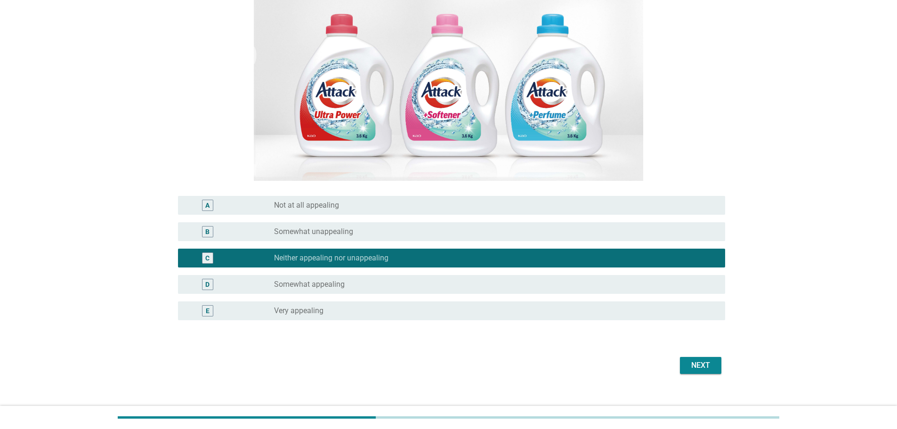
scroll to position [154, 0]
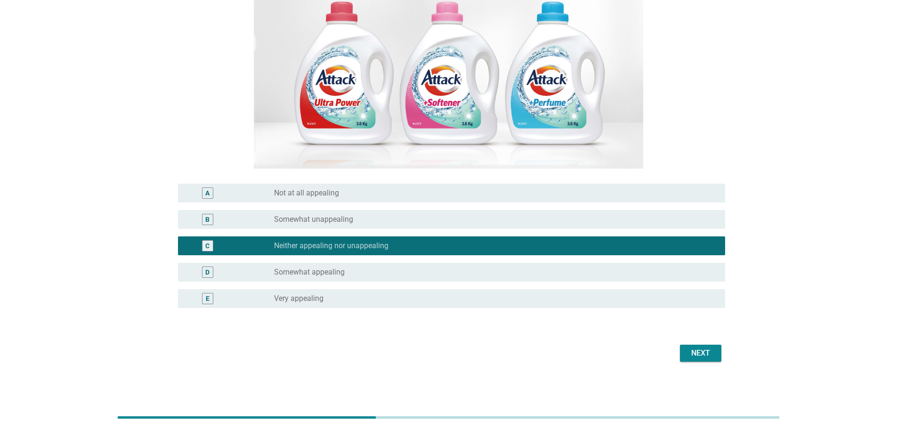
click at [698, 348] on div "Next" at bounding box center [701, 353] width 26 height 11
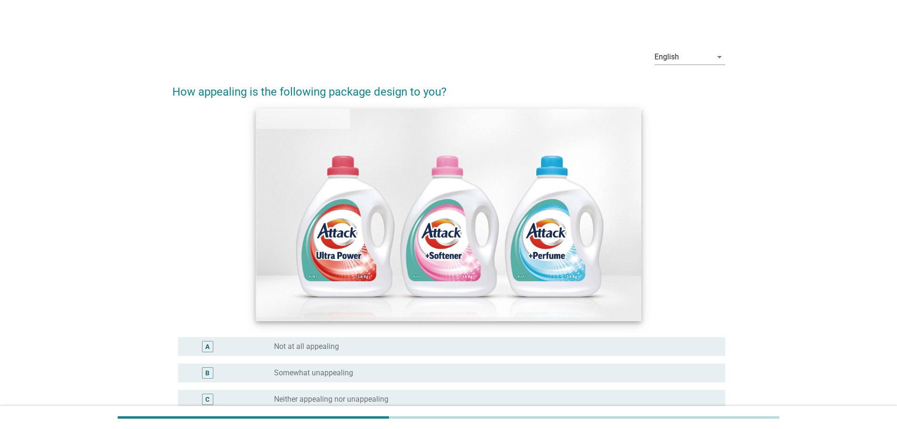
scroll to position [47, 0]
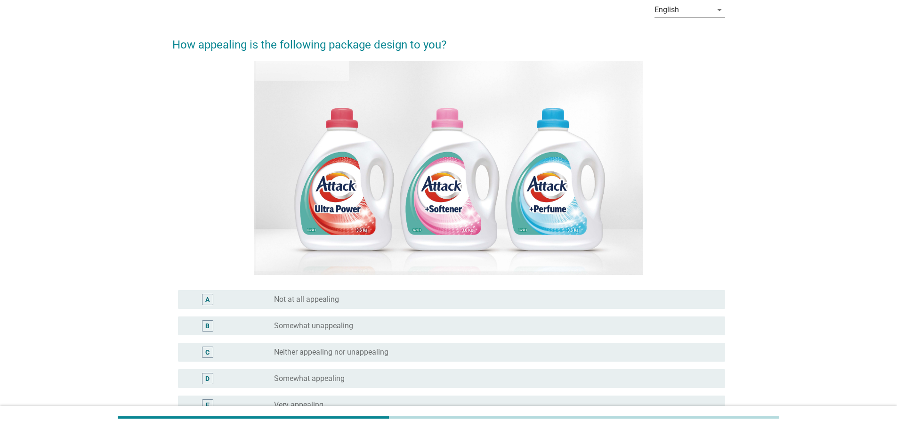
click at [468, 349] on div "radio_button_unchecked Neither appealing nor unappealing" at bounding box center [492, 352] width 436 height 9
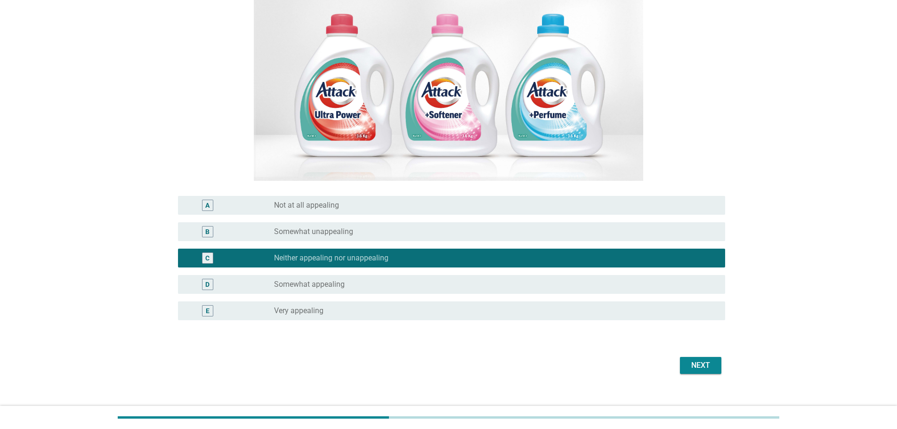
scroll to position [154, 0]
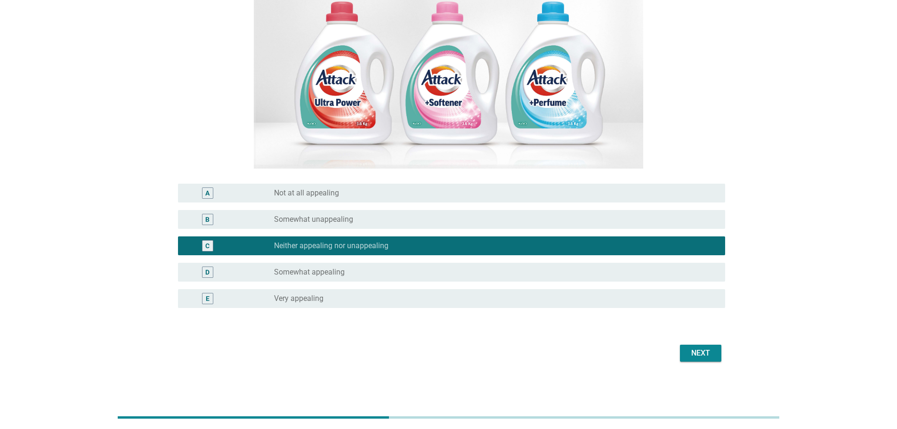
click at [697, 349] on div "Next" at bounding box center [701, 353] width 26 height 11
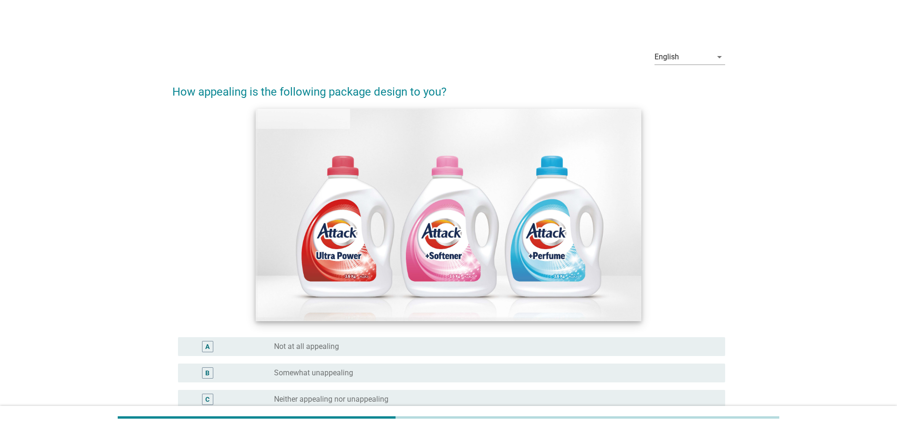
scroll to position [94, 0]
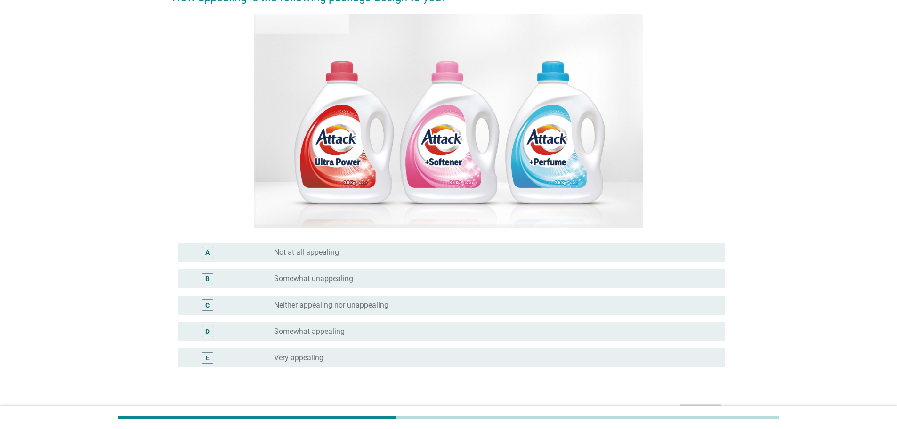
click at [400, 310] on div "radio_button_unchecked Neither appealing nor unappealing" at bounding box center [492, 305] width 436 height 9
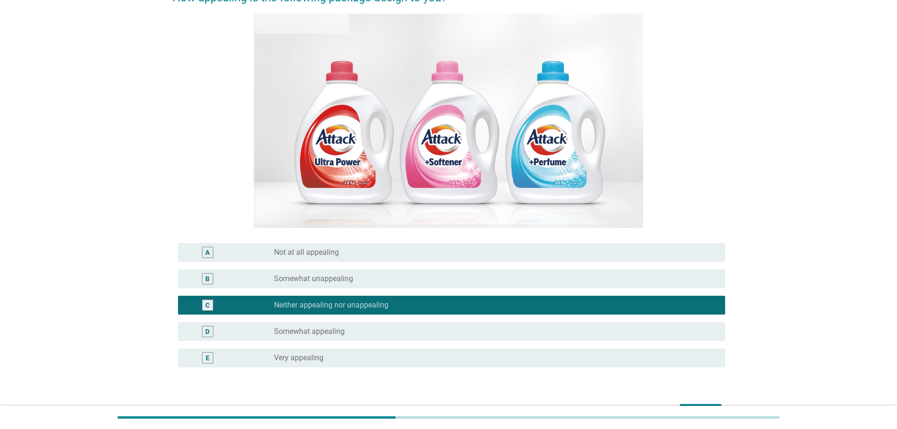
scroll to position [141, 0]
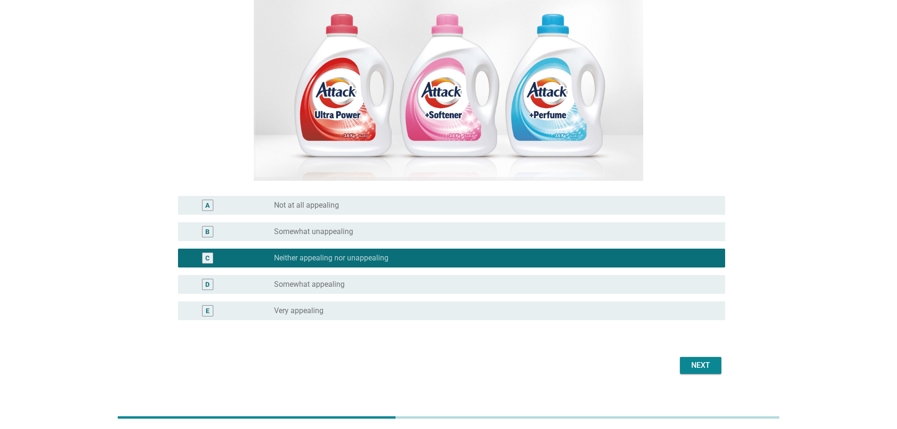
click at [702, 364] on div "Next" at bounding box center [701, 365] width 26 height 11
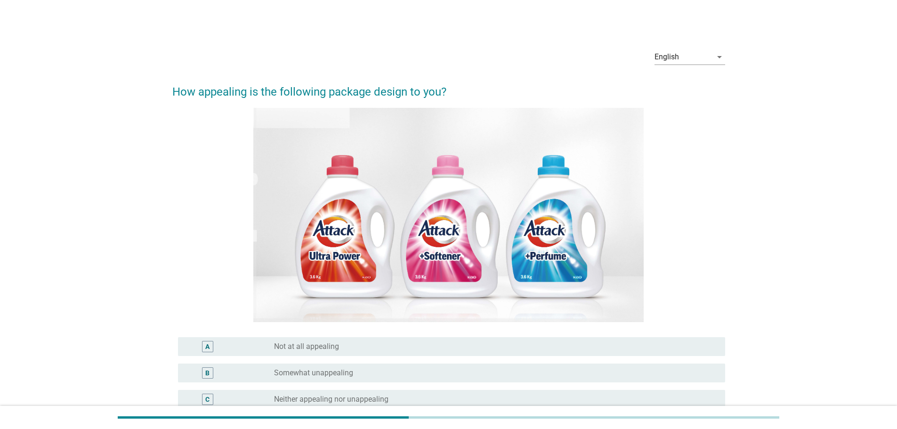
scroll to position [94, 0]
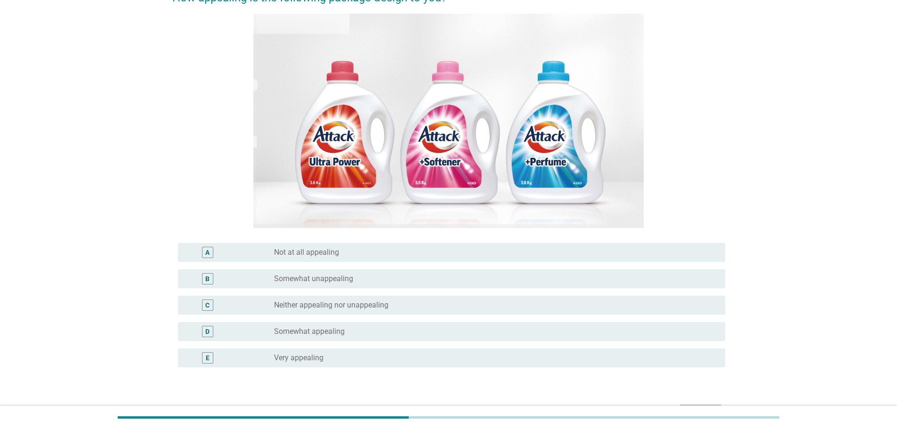
click at [381, 303] on label "Neither appealing nor unappealing" at bounding box center [331, 305] width 114 height 9
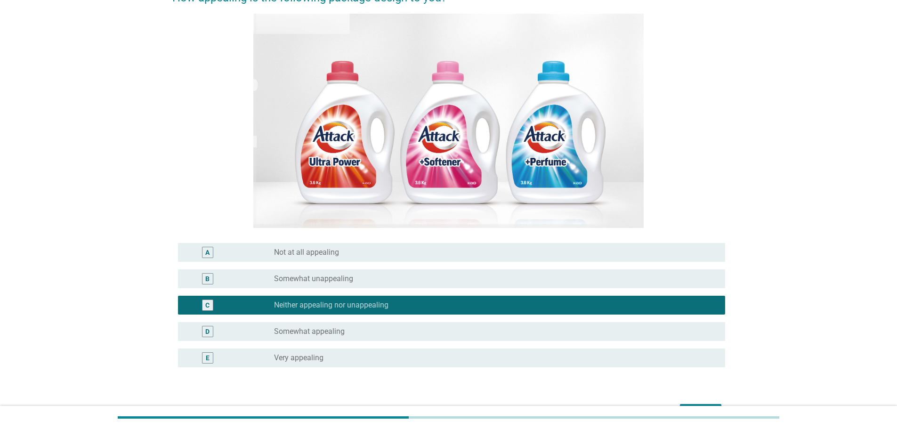
scroll to position [141, 0]
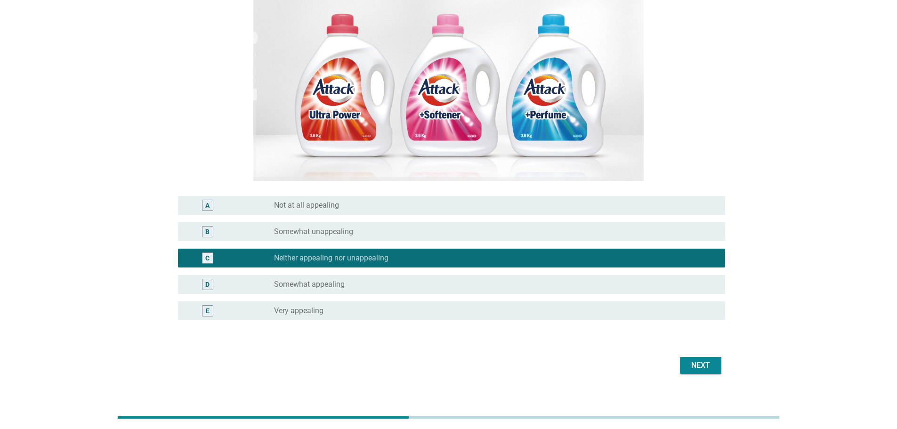
click at [696, 364] on div "Next" at bounding box center [701, 365] width 26 height 11
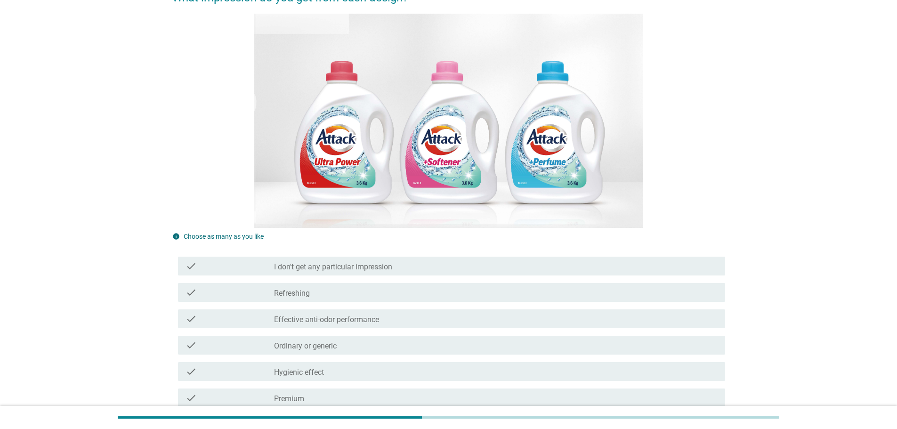
scroll to position [188, 0]
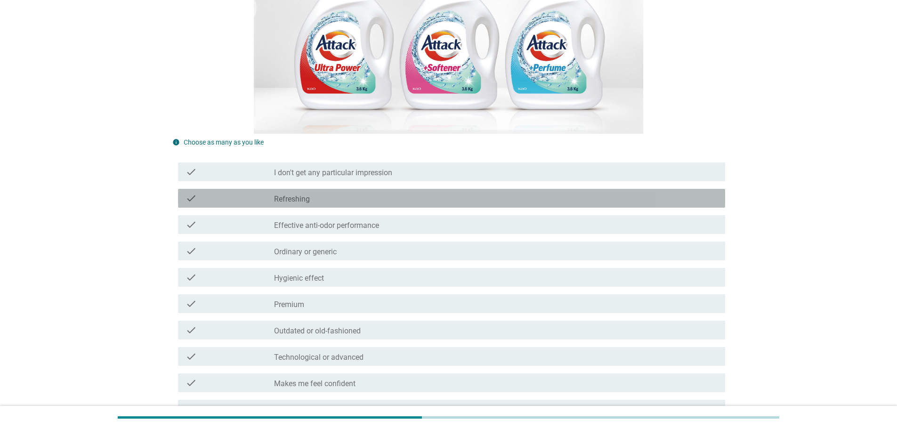
click at [366, 195] on div "check_box_outline_blank Refreshing" at bounding box center [496, 198] width 444 height 11
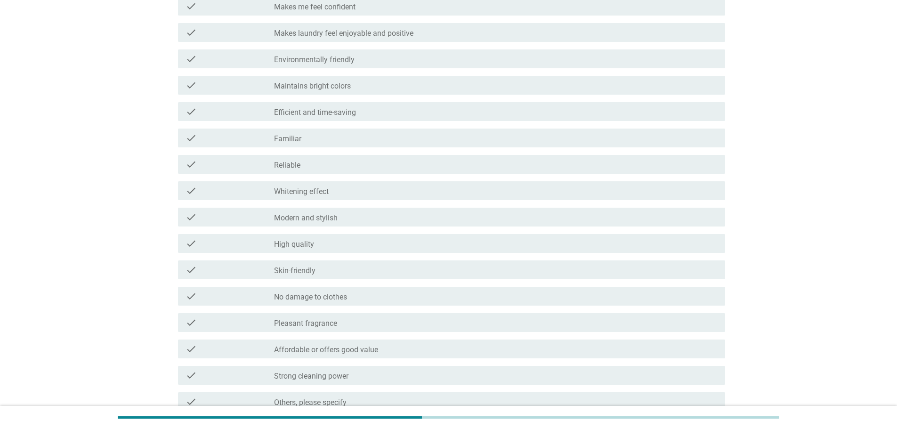
scroll to position [612, 0]
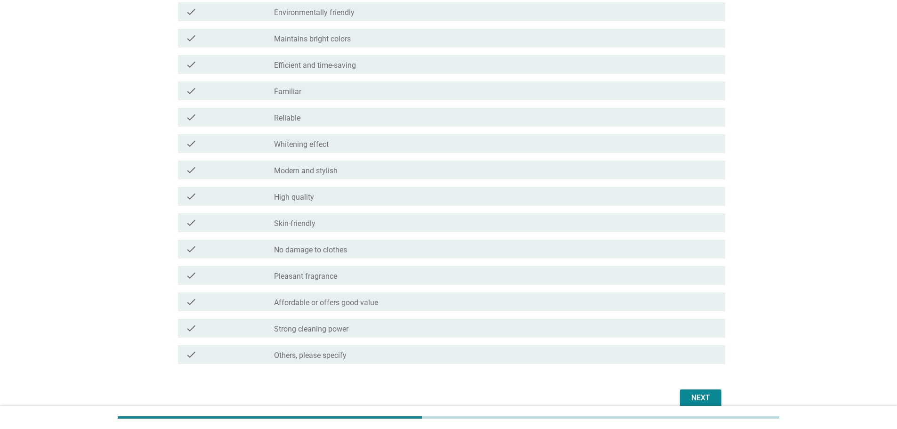
click at [701, 394] on div "Next" at bounding box center [701, 397] width 26 height 11
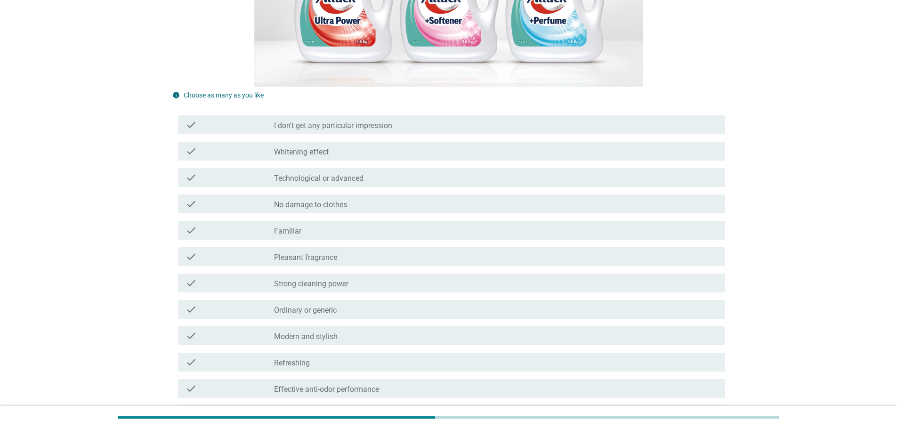
scroll to position [0, 0]
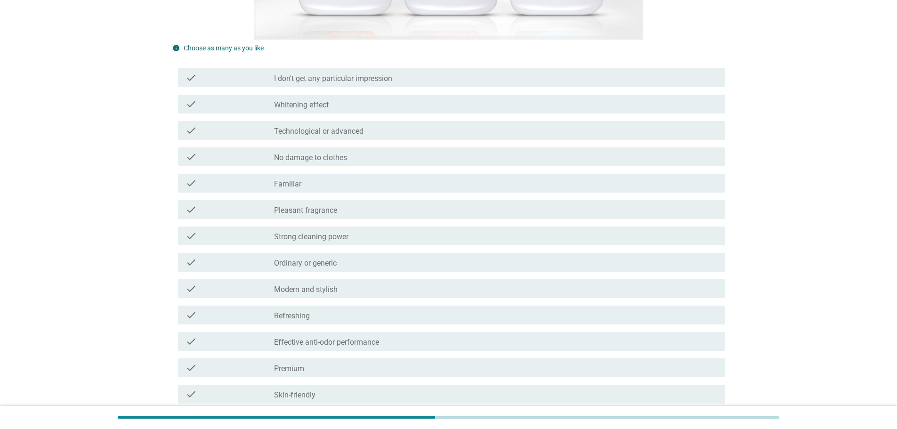
click at [486, 260] on div "check_box_outline_blank Ordinary or generic" at bounding box center [496, 262] width 444 height 11
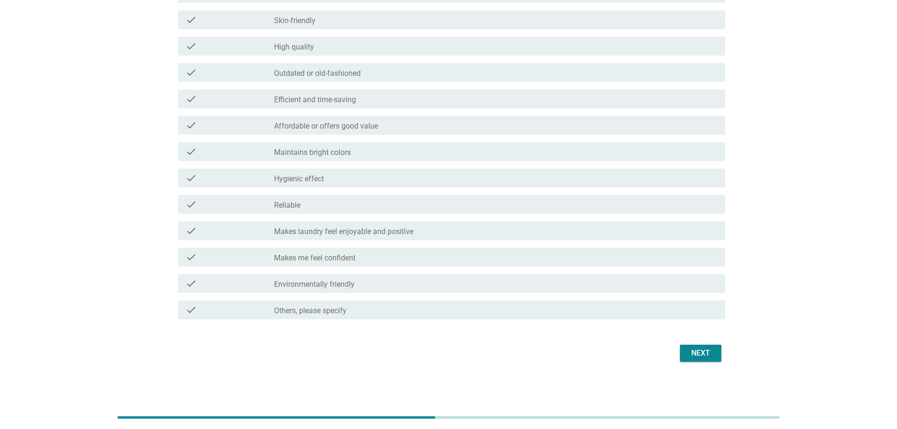
click at [699, 345] on button "Next" at bounding box center [700, 353] width 41 height 17
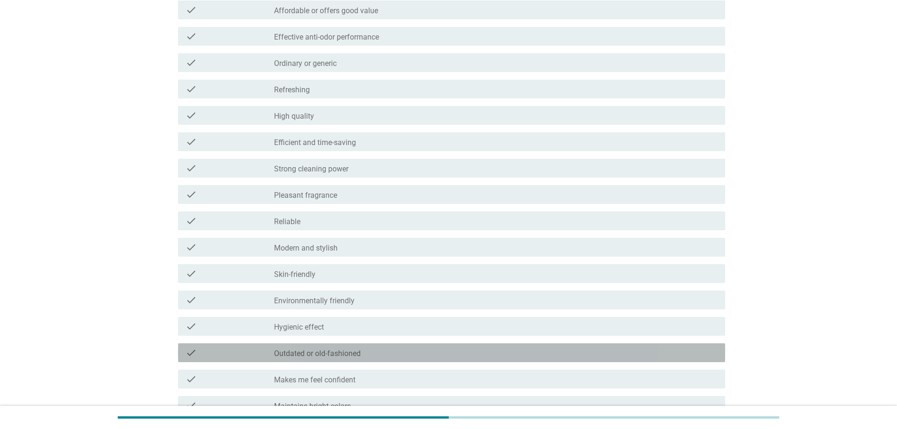
click at [367, 350] on div "check_box_outline_blank Outdated or old-fashioned" at bounding box center [496, 352] width 444 height 11
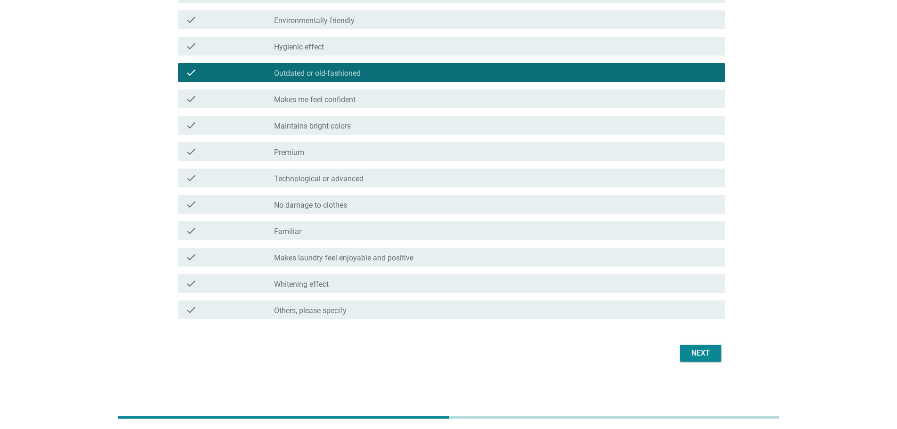
click at [695, 357] on div "Next" at bounding box center [701, 353] width 26 height 11
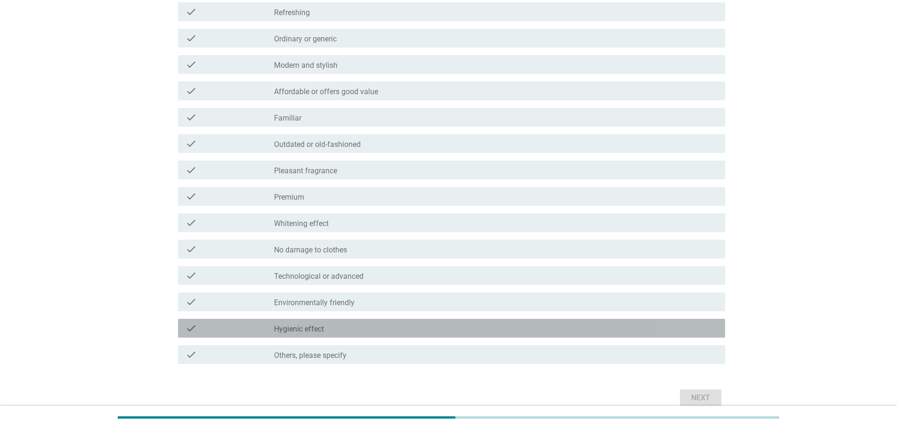
click at [381, 325] on div "check_box_outline_blank Hygienic effect" at bounding box center [496, 328] width 444 height 11
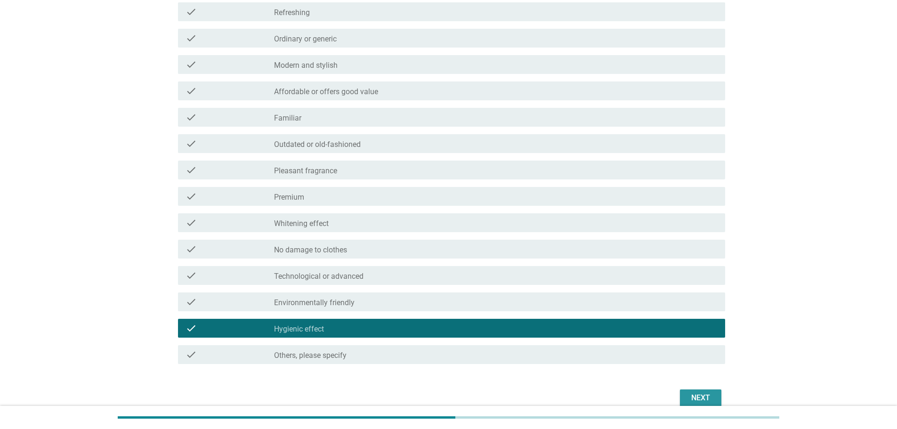
click at [695, 397] on div "Next" at bounding box center [701, 397] width 26 height 11
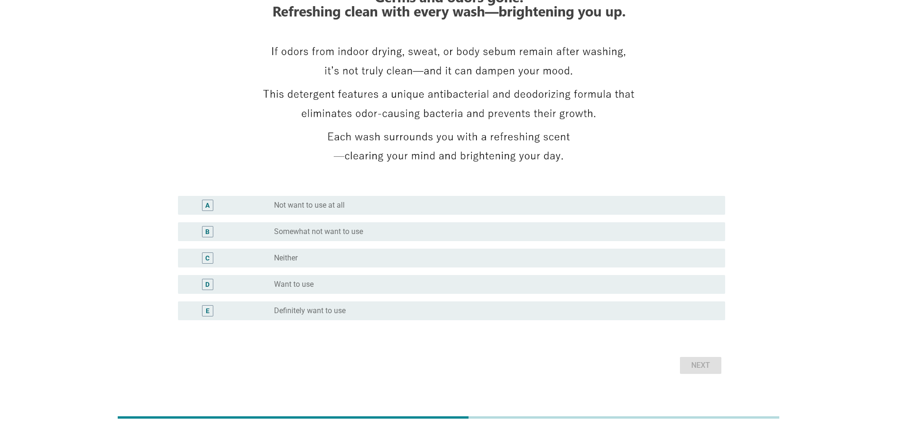
click at [457, 284] on div "radio_button_unchecked Want to use" at bounding box center [492, 284] width 436 height 9
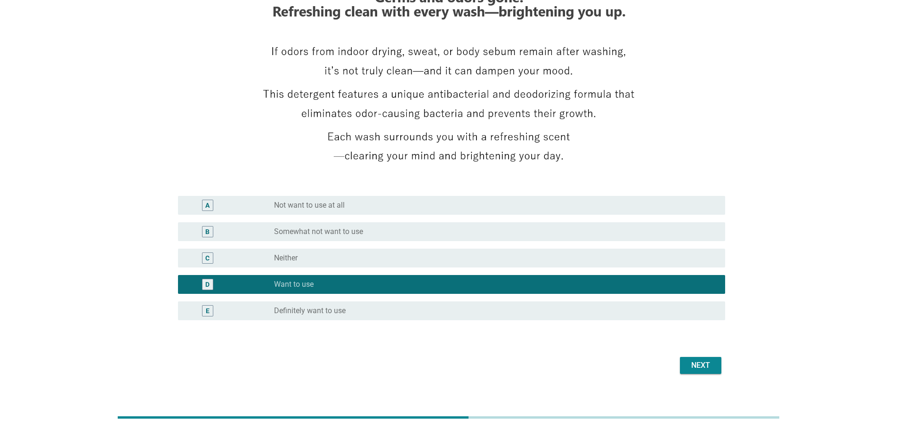
click at [711, 366] on div "Next" at bounding box center [701, 365] width 26 height 11
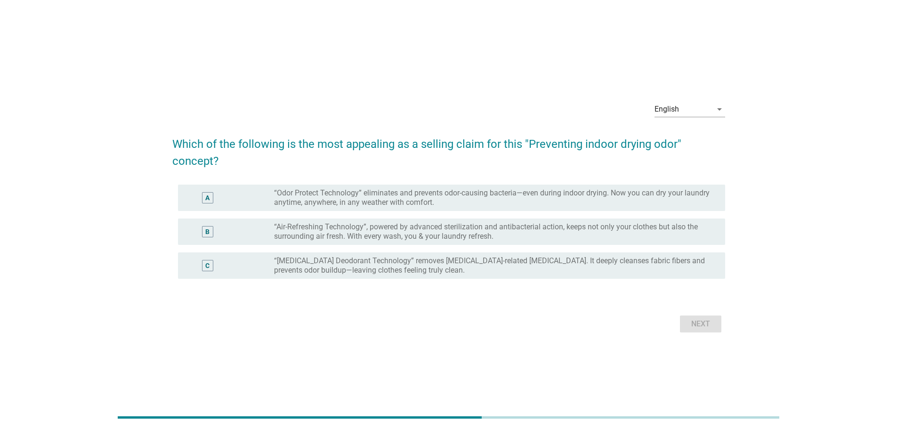
click at [626, 239] on label "“Air-Refreshing Technology”, powered by advanced sterilization and antibacteria…" at bounding box center [492, 231] width 436 height 19
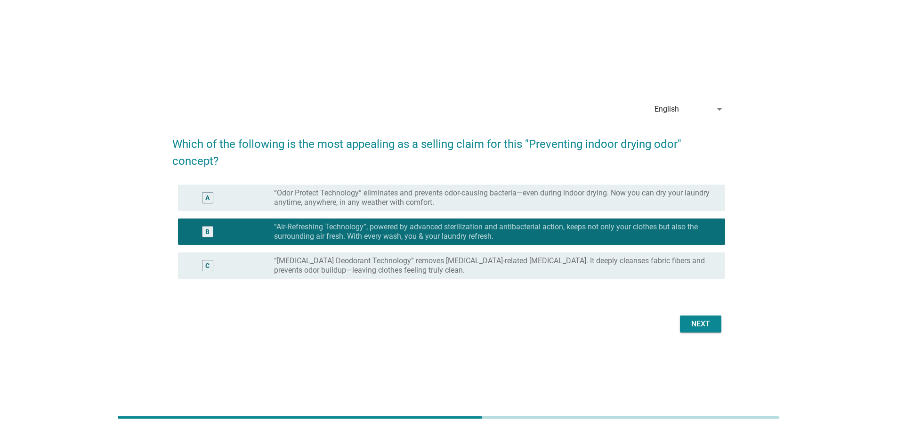
click at [715, 326] on button "Next" at bounding box center [700, 324] width 41 height 17
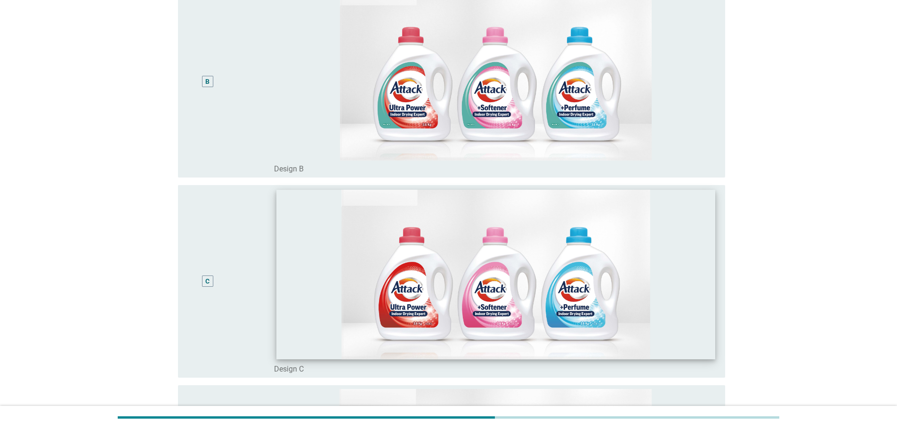
scroll to position [518, 0]
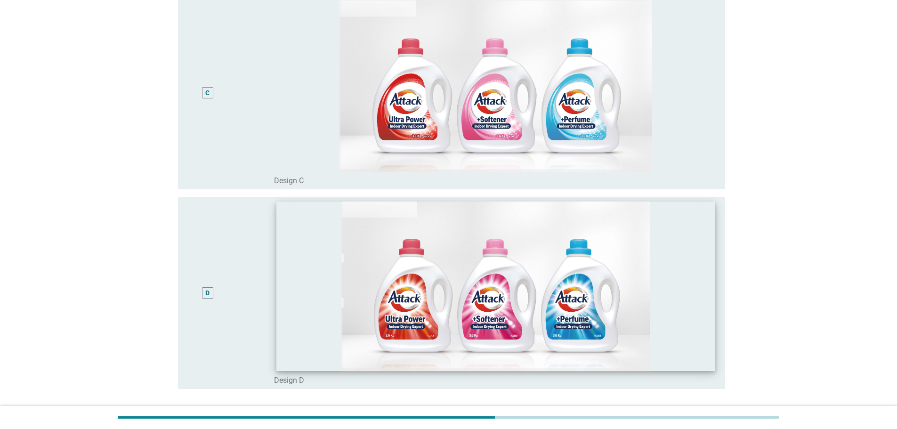
click at [513, 328] on img at bounding box center [496, 286] width 439 height 170
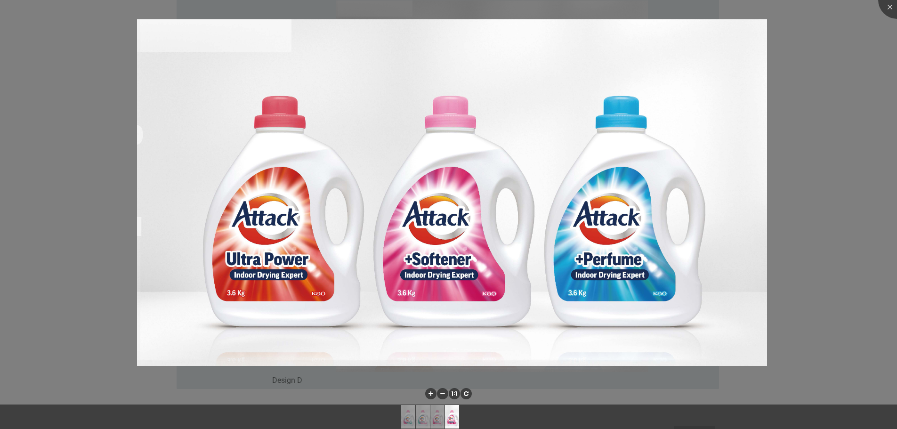
click at [877, 53] on div at bounding box center [448, 214] width 897 height 429
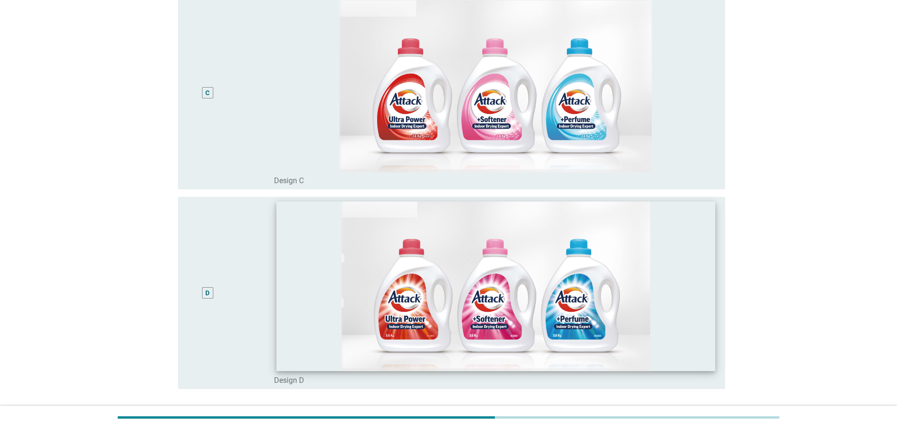
scroll to position [600, 0]
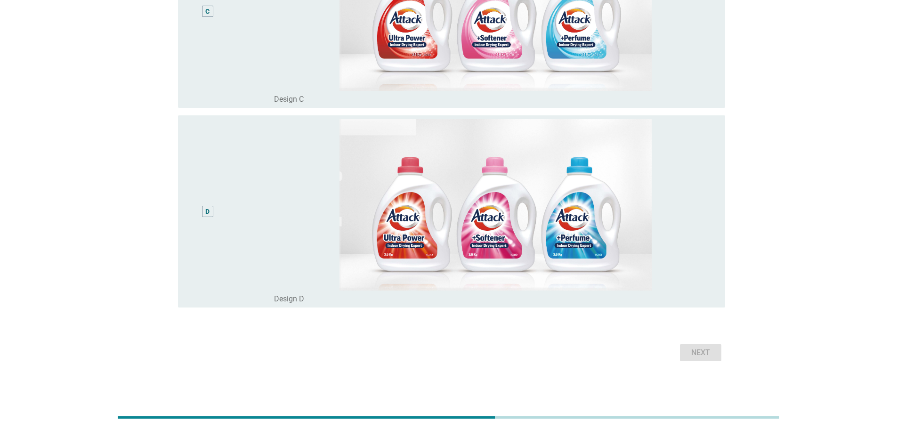
click at [211, 208] on div "D" at bounding box center [207, 211] width 11 height 11
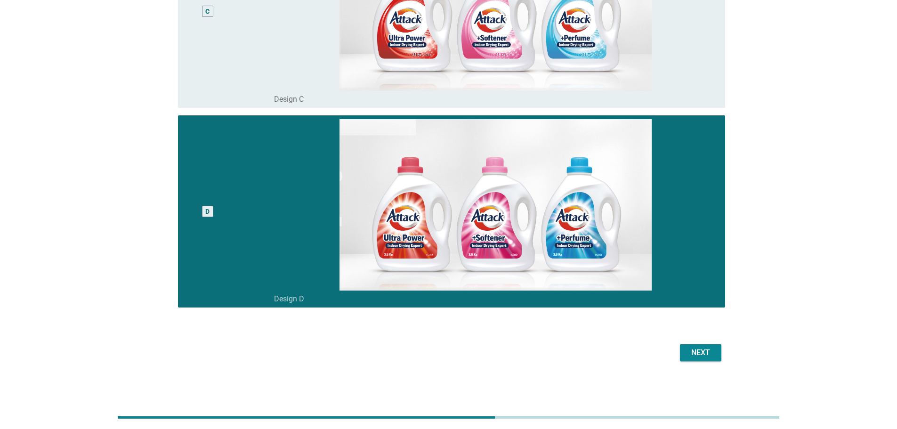
click at [691, 349] on div "Next" at bounding box center [701, 352] width 26 height 11
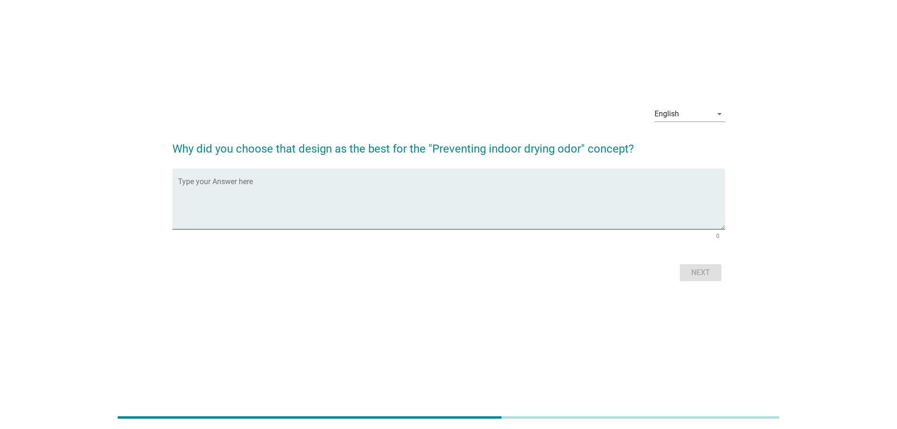
scroll to position [0, 0]
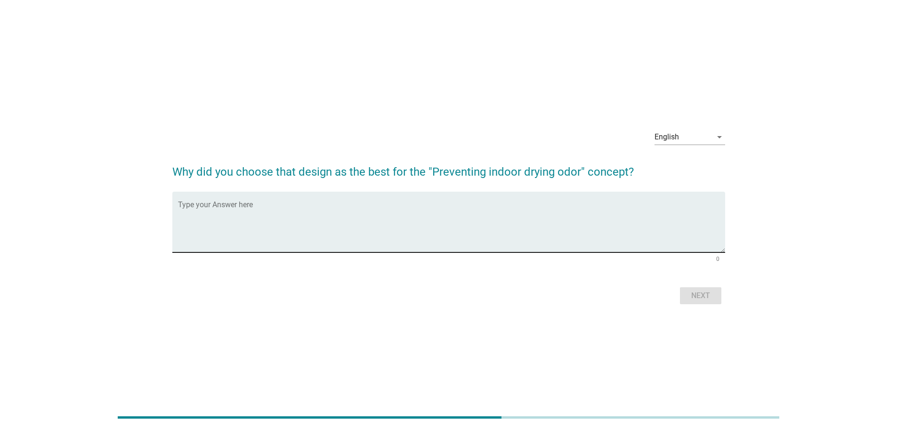
click at [416, 206] on textarea "Type your Answer here" at bounding box center [451, 227] width 547 height 49
type textarea "looks attractive"
click at [707, 301] on div "Next" at bounding box center [701, 295] width 26 height 11
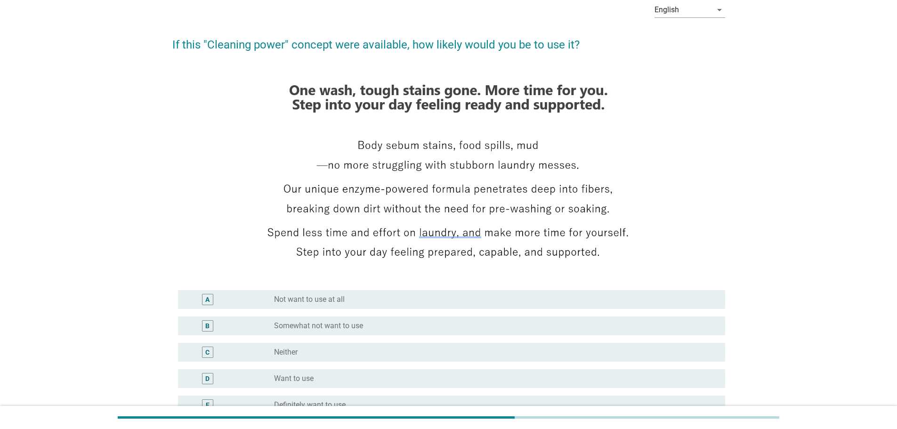
scroll to position [94, 0]
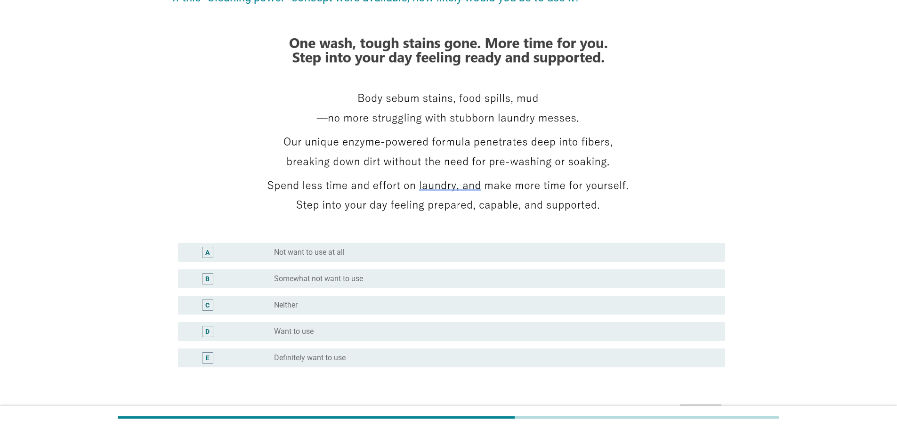
click at [448, 332] on div "radio_button_unchecked Want to use" at bounding box center [492, 331] width 436 height 9
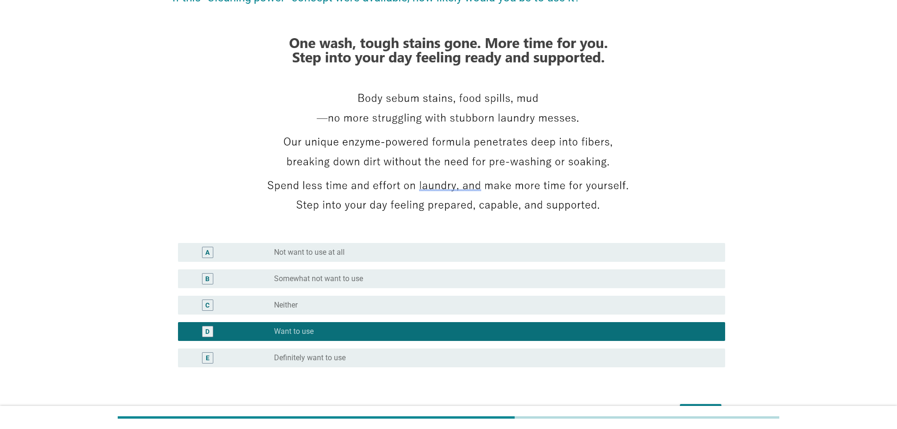
scroll to position [154, 0]
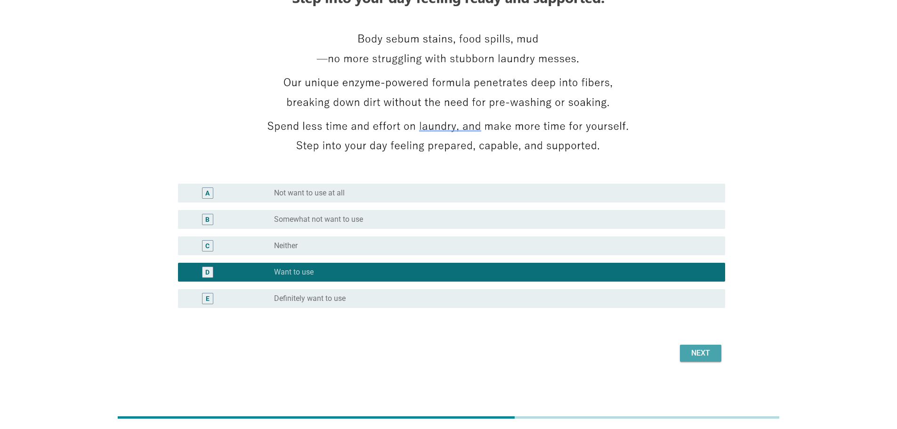
click at [709, 354] on div "Next" at bounding box center [701, 353] width 26 height 11
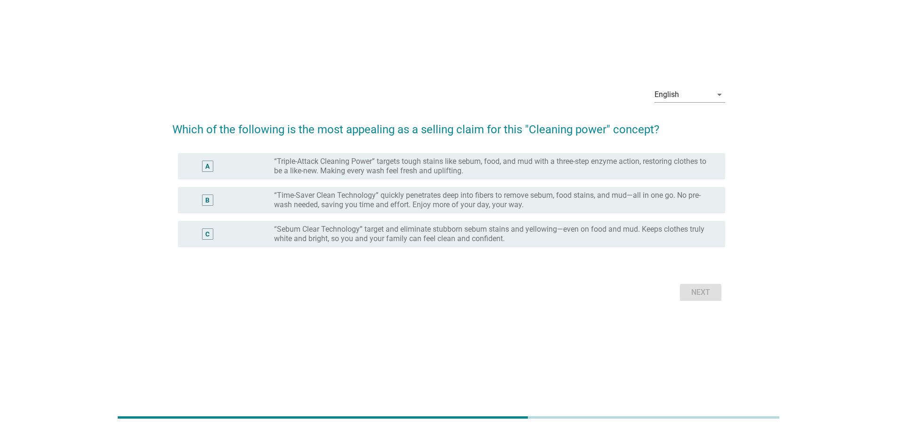
scroll to position [0, 0]
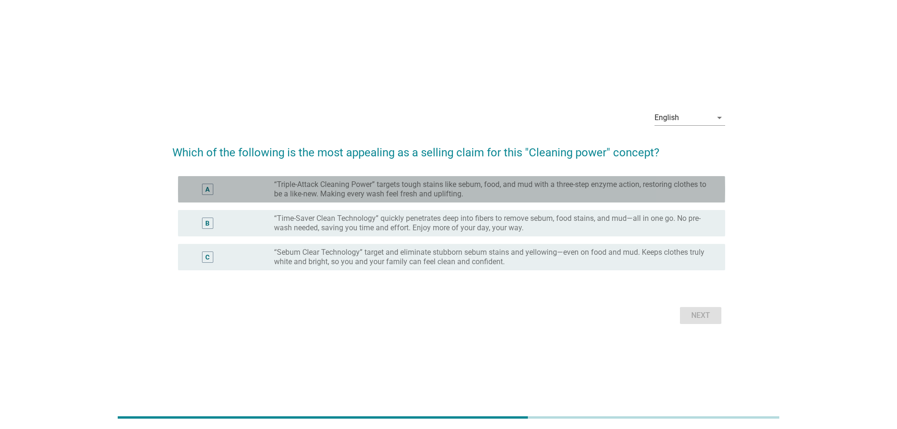
click at [530, 191] on label "“Triple-Attack Cleaning Power” targets tough stains like sebum, food, and mud w…" at bounding box center [492, 189] width 436 height 19
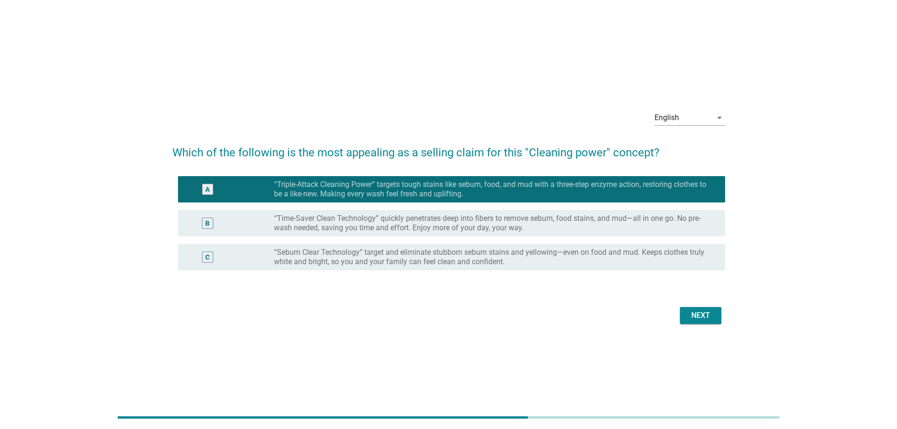
click at [691, 305] on div "Next" at bounding box center [448, 315] width 553 height 23
click at [696, 315] on div "Next" at bounding box center [701, 315] width 26 height 11
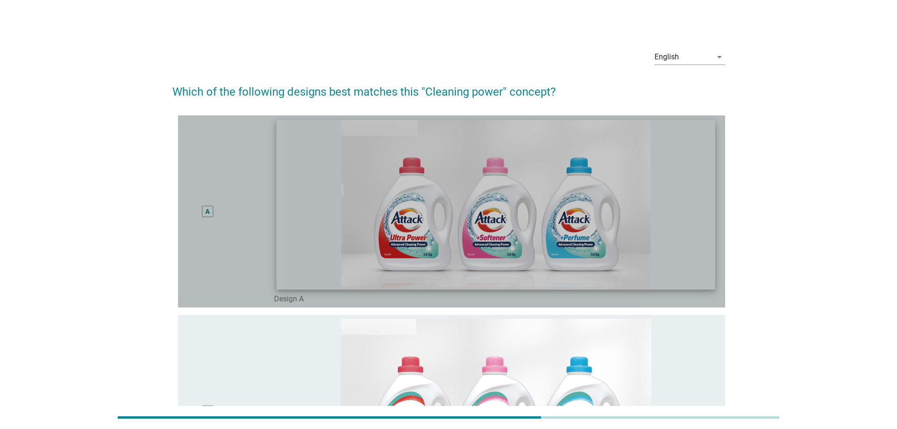
click at [633, 239] on img at bounding box center [496, 205] width 439 height 170
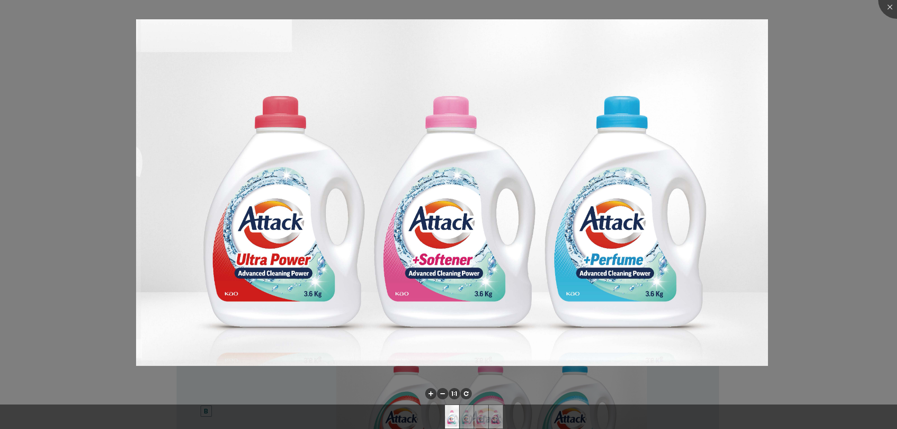
scroll to position [141, 0]
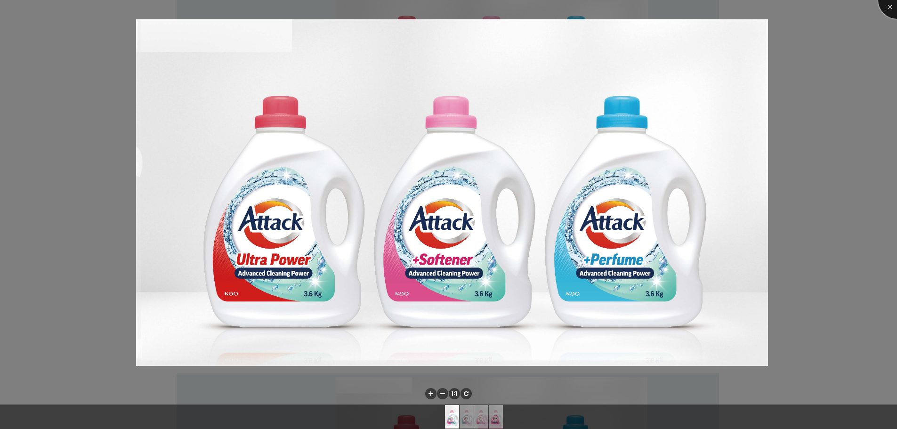
click at [895, 6] on div at bounding box center [898, 0] width 38 height 38
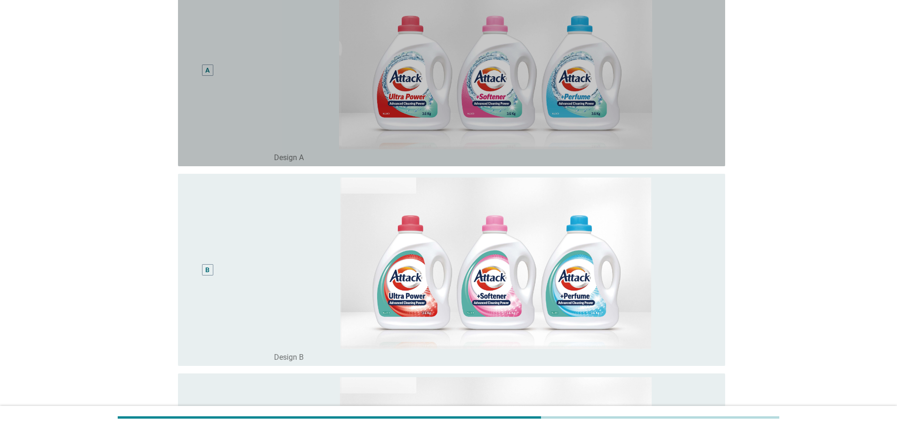
click at [212, 71] on div "A" at bounding box center [207, 70] width 11 height 11
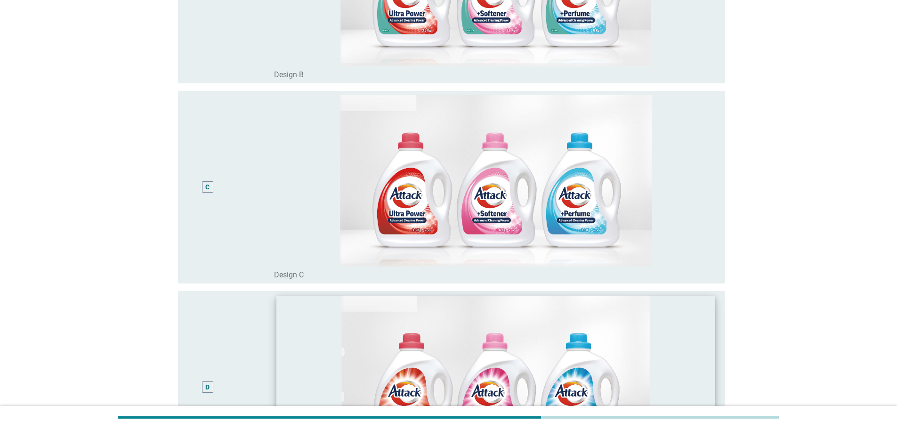
scroll to position [600, 0]
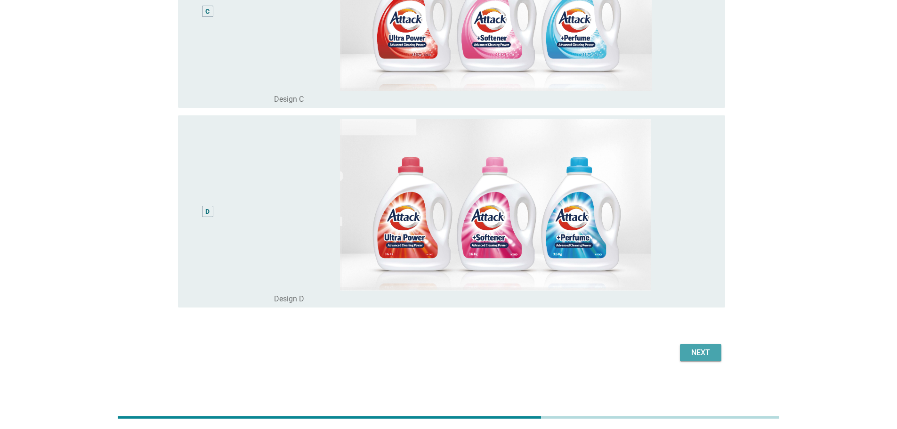
click at [698, 347] on div "Next" at bounding box center [701, 352] width 26 height 11
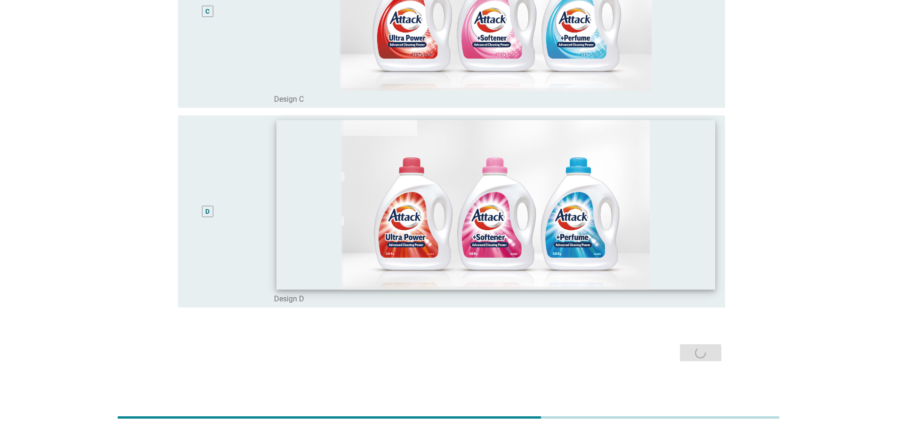
scroll to position [0, 0]
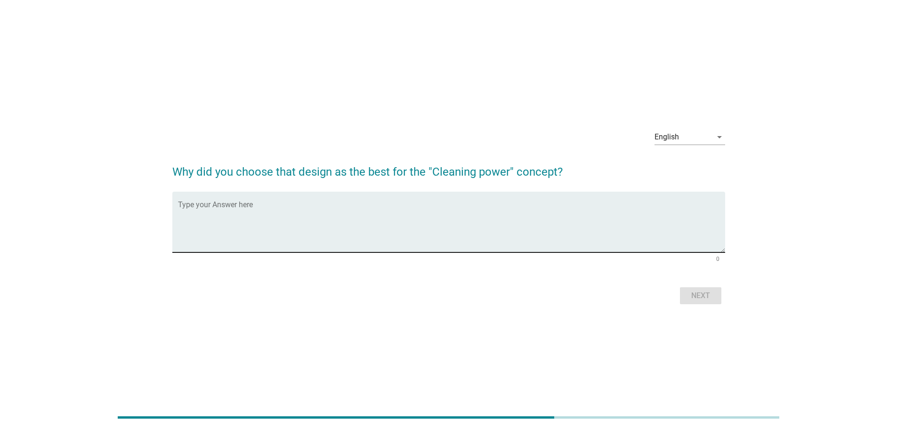
click at [429, 207] on textarea "Type your Answer here" at bounding box center [451, 227] width 547 height 49
type textarea "water design makes it look refreshing"
click at [688, 301] on div "Next" at bounding box center [701, 295] width 26 height 11
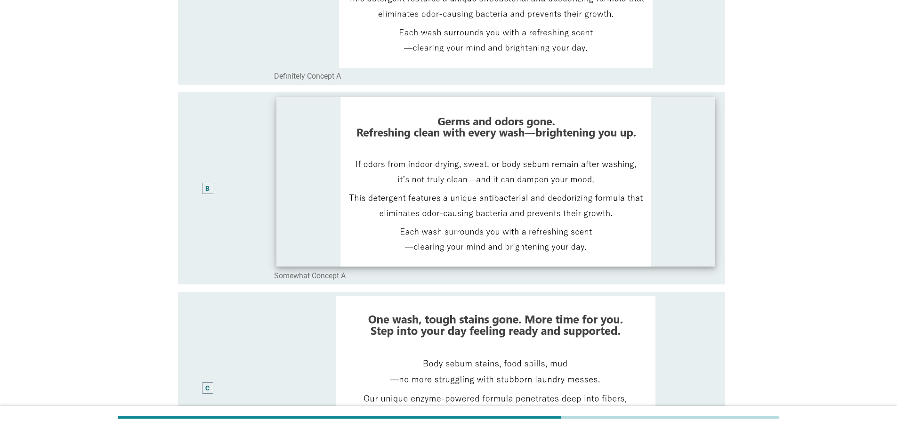
scroll to position [129, 0]
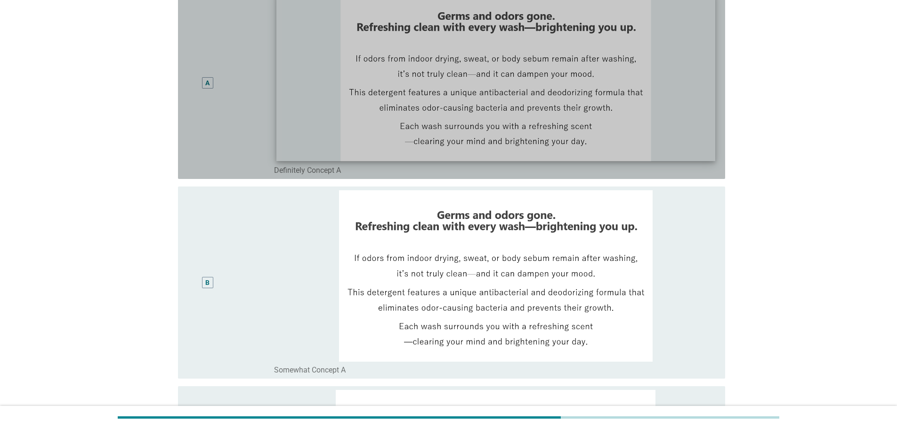
click at [539, 153] on img at bounding box center [496, 76] width 439 height 170
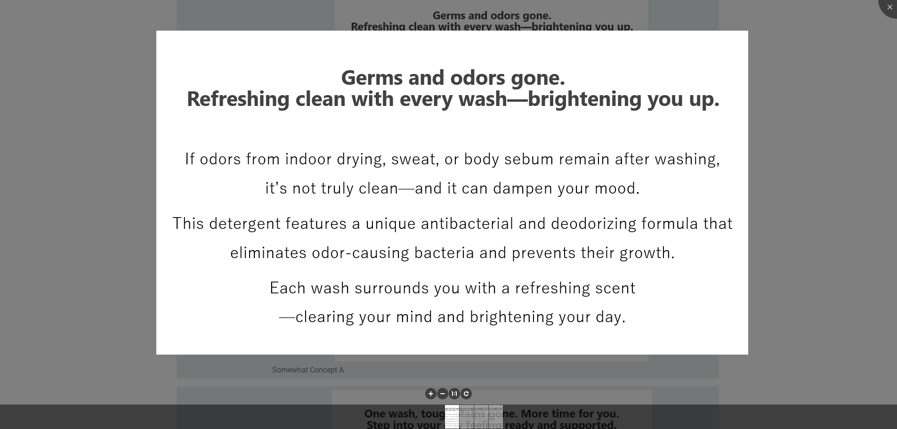
click at [752, 55] on div at bounding box center [448, 214] width 897 height 429
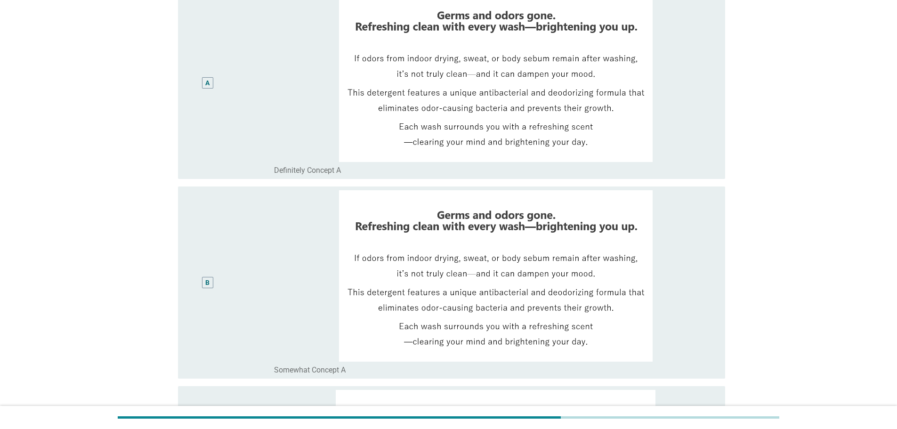
click at [210, 84] on div "A" at bounding box center [207, 83] width 4 height 10
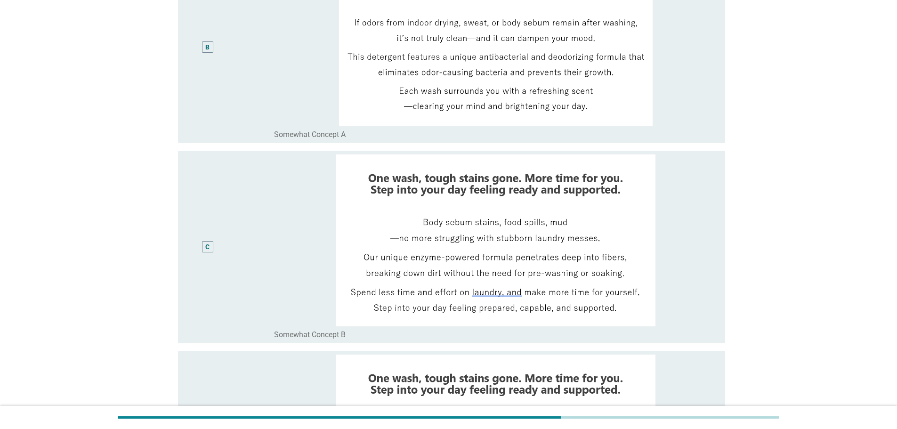
scroll to position [600, 0]
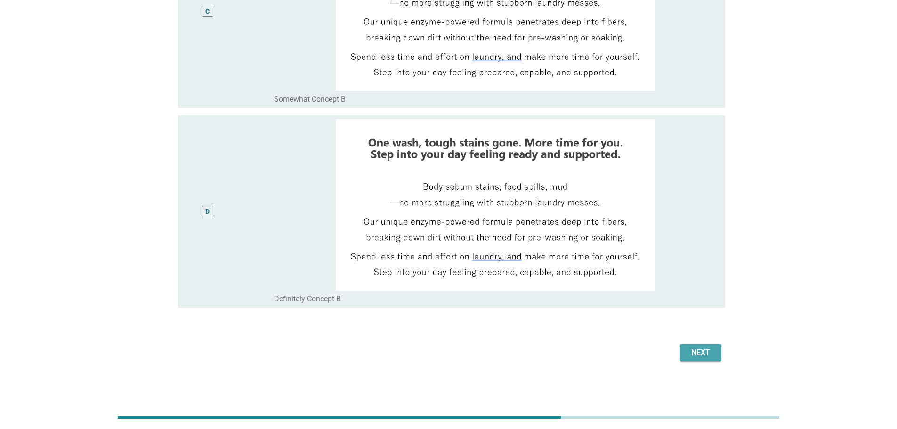
click at [700, 357] on div "Next" at bounding box center [701, 352] width 26 height 11
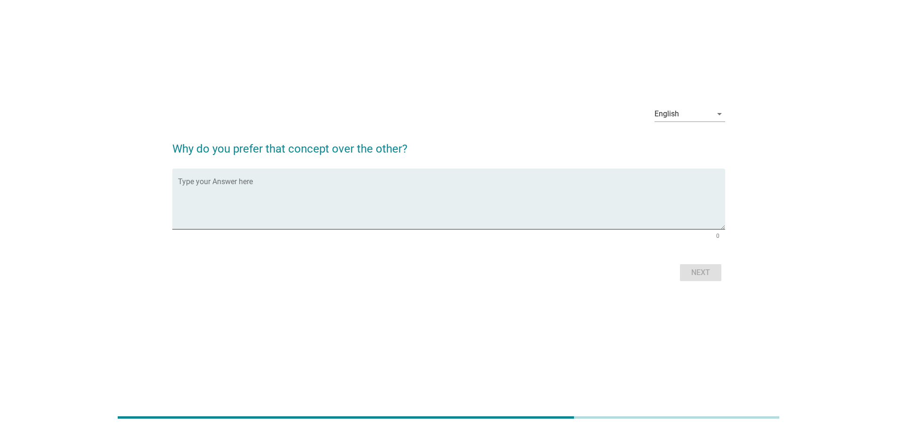
scroll to position [0, 0]
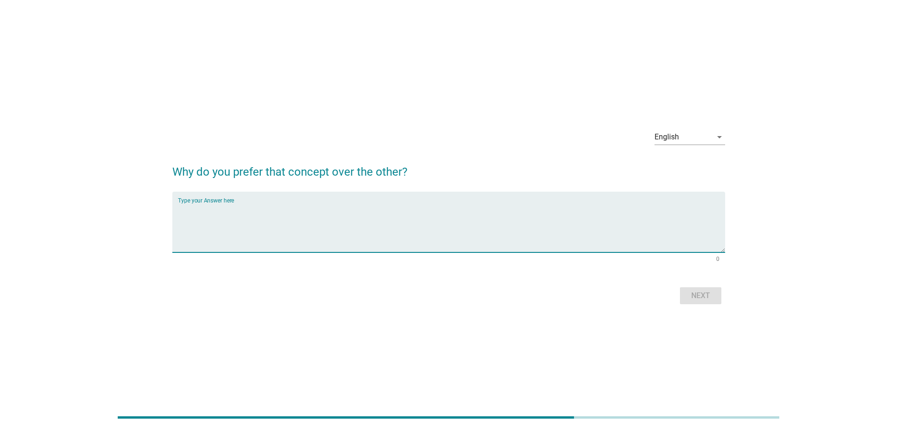
click at [457, 214] on textarea "Type your Answer here" at bounding box center [451, 227] width 547 height 49
click at [161, 216] on div "English arrow_drop_down Why do you prefer that concept over the other? Type you…" at bounding box center [449, 214] width 852 height 200
click at [199, 210] on textarea "mkes" at bounding box center [451, 227] width 547 height 49
drag, startPoint x: 200, startPoint y: 210, endPoint x: 145, endPoint y: 207, distance: 54.7
click at [145, 207] on div "English arrow_drop_down Why do you prefer that concept over the other? Type you…" at bounding box center [449, 214] width 852 height 200
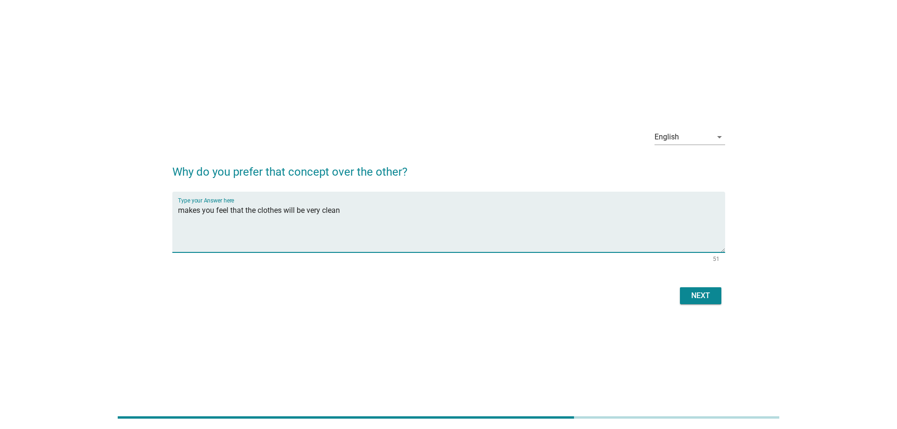
scroll to position [23, 0]
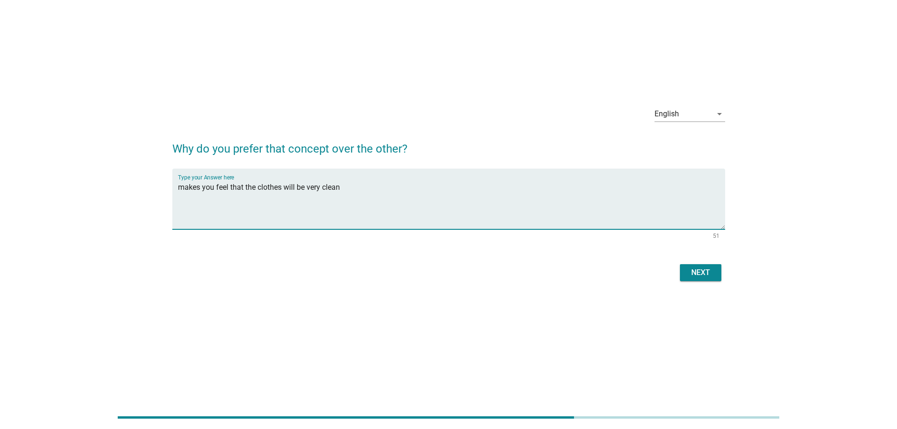
type textarea "makes you feel that the clothes will be very clean"
click at [710, 270] on div "Next" at bounding box center [701, 272] width 26 height 11
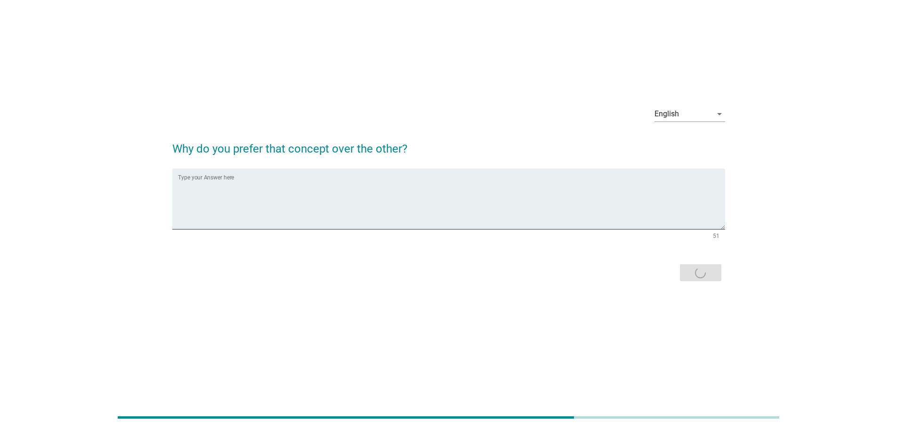
scroll to position [0, 0]
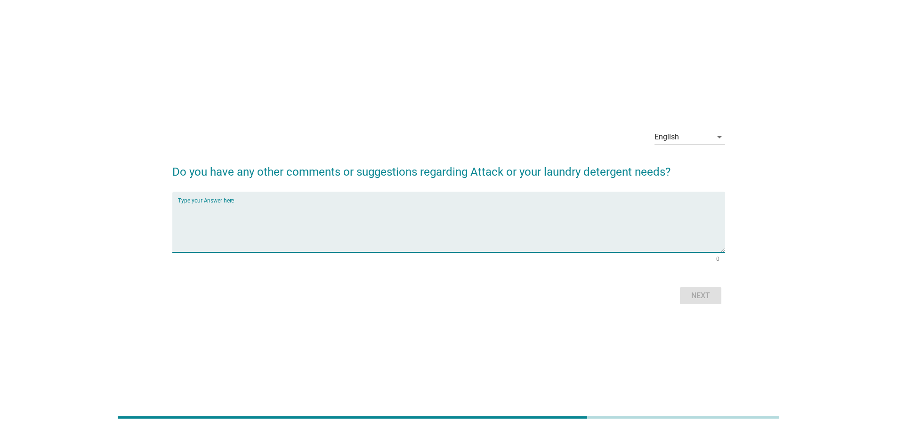
click at [511, 221] on textarea "Type your Answer here" at bounding box center [451, 227] width 547 height 49
type textarea "nope"
click at [707, 291] on div "Next" at bounding box center [701, 295] width 26 height 11
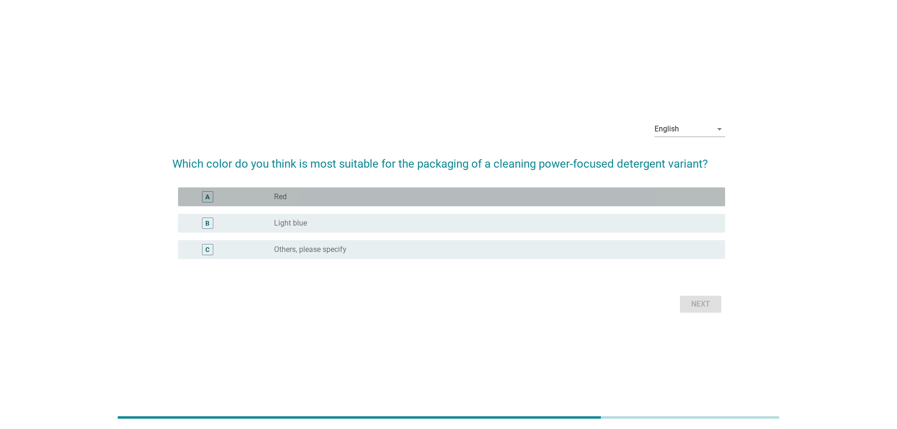
click at [343, 200] on div "radio_button_unchecked Red" at bounding box center [492, 196] width 436 height 9
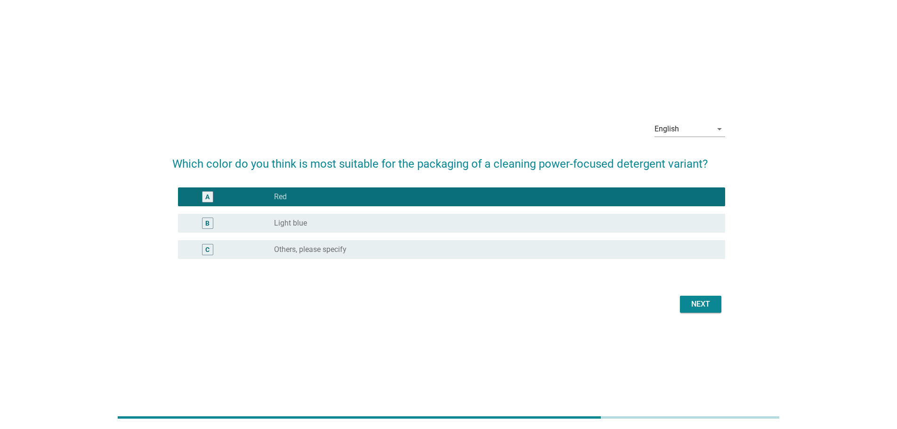
click at [704, 301] on div "Next" at bounding box center [701, 304] width 26 height 11
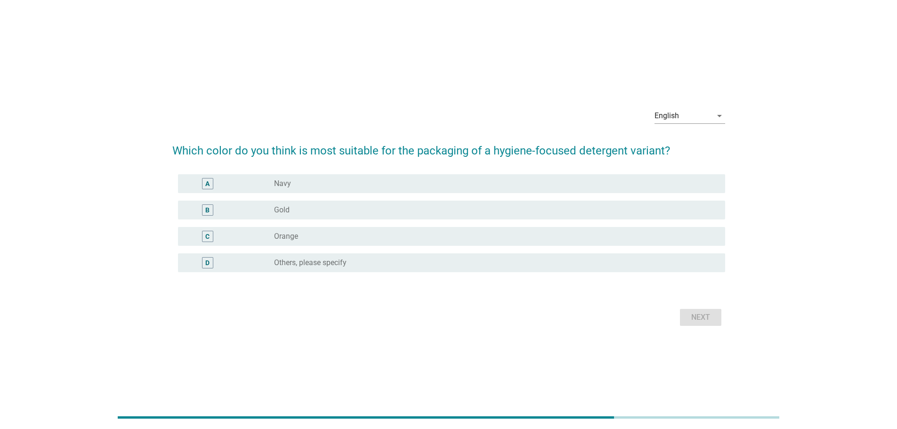
click at [342, 260] on label "Others, please specify" at bounding box center [310, 262] width 73 height 9
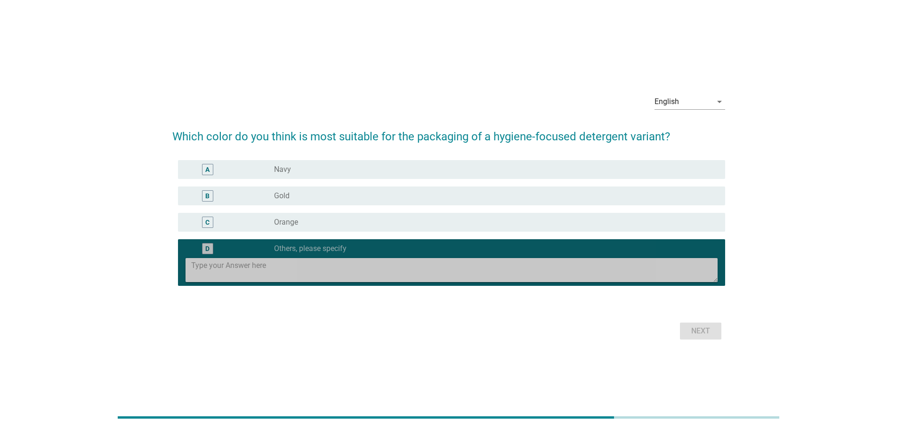
click at [337, 273] on textarea at bounding box center [454, 270] width 527 height 24
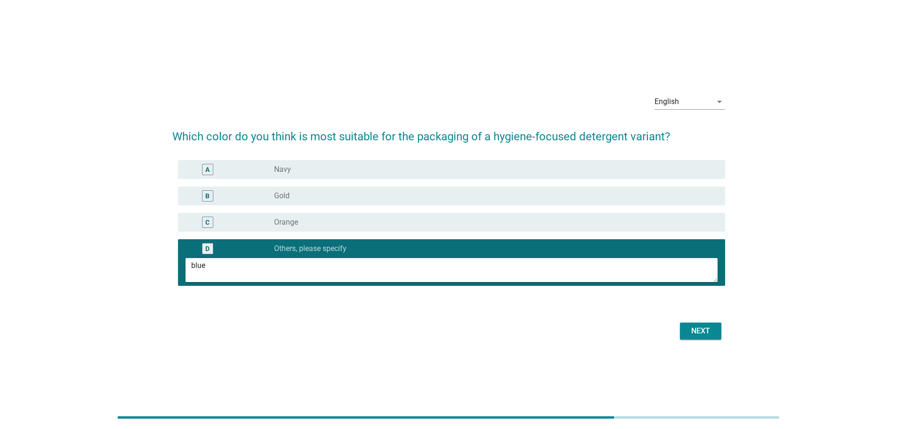
type textarea "blue"
click at [700, 334] on div "Next" at bounding box center [701, 331] width 26 height 11
